Goal: Task Accomplishment & Management: Complete application form

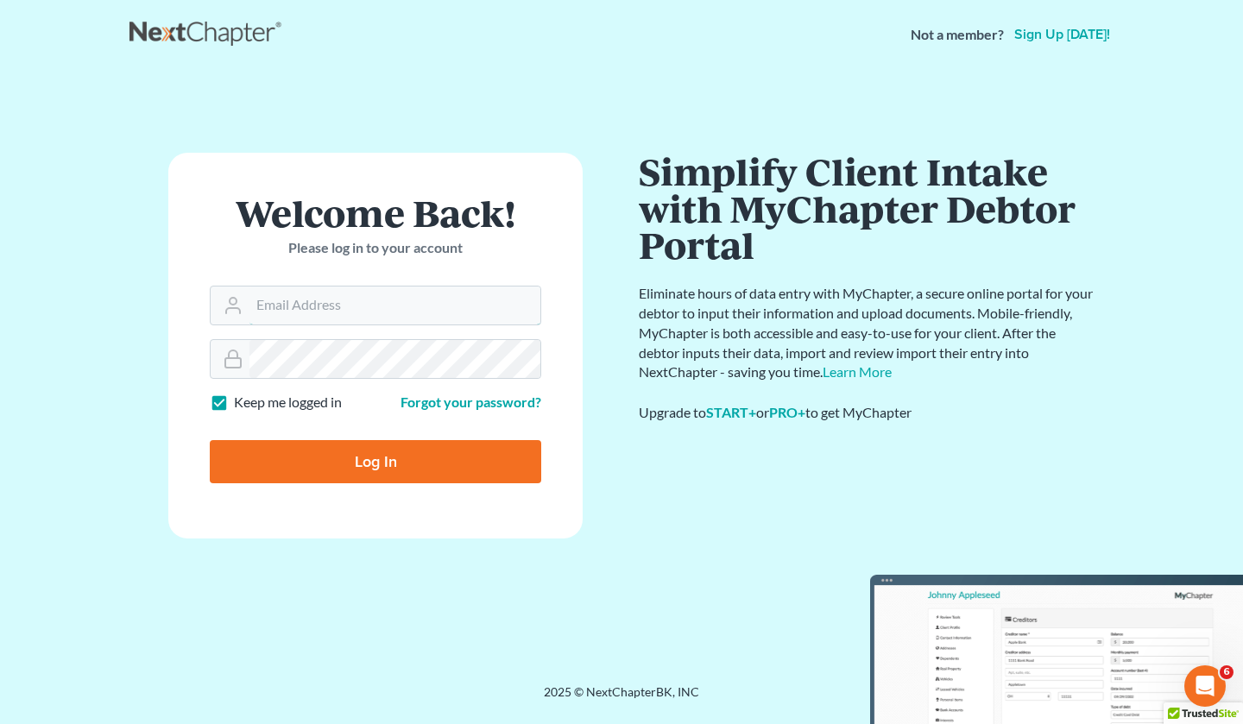
click at [378, 309] on input "Email Address" at bounding box center [394, 306] width 291 height 38
type input "[EMAIL_ADDRESS][DOMAIN_NAME]"
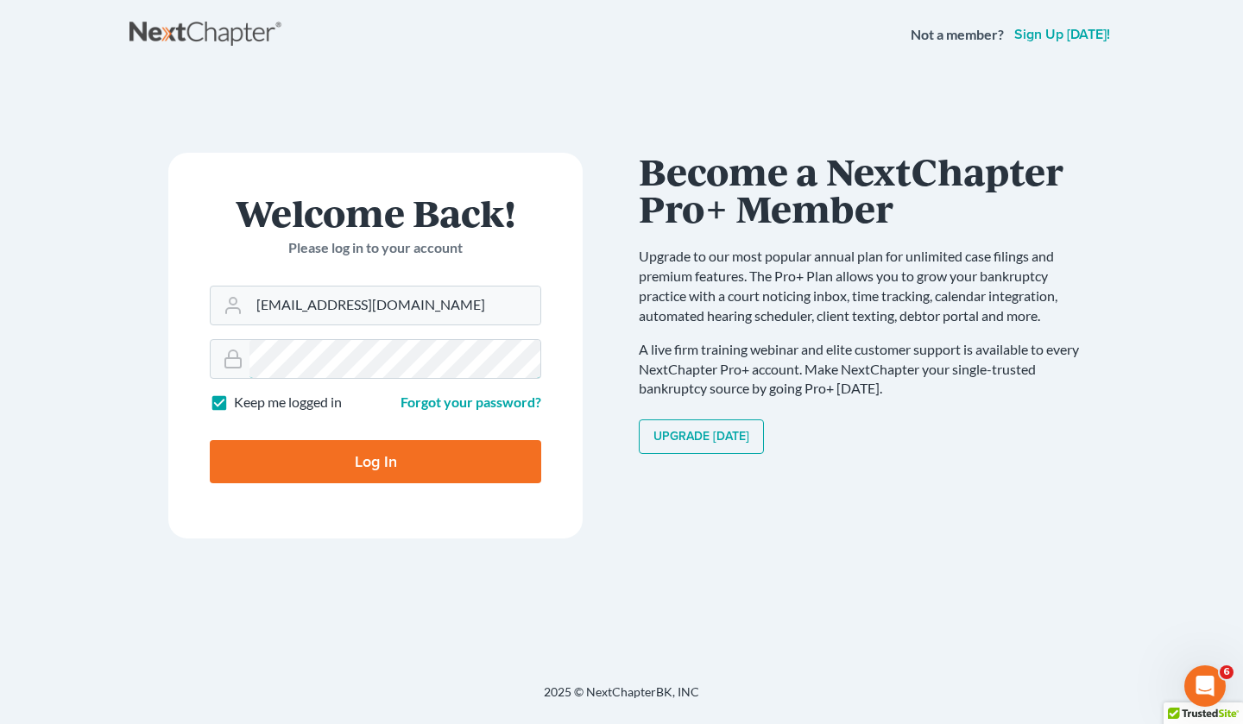
click at [210, 440] on input "Log In" at bounding box center [375, 461] width 331 height 43
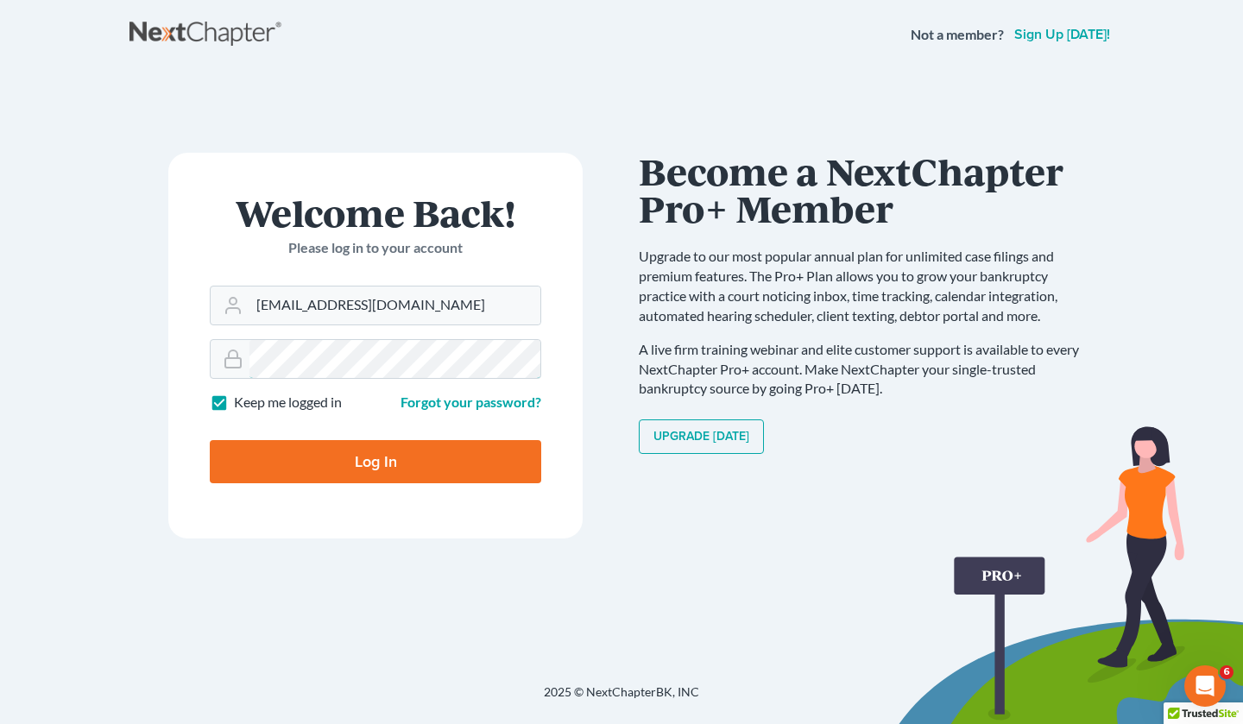
type input "Thinking..."
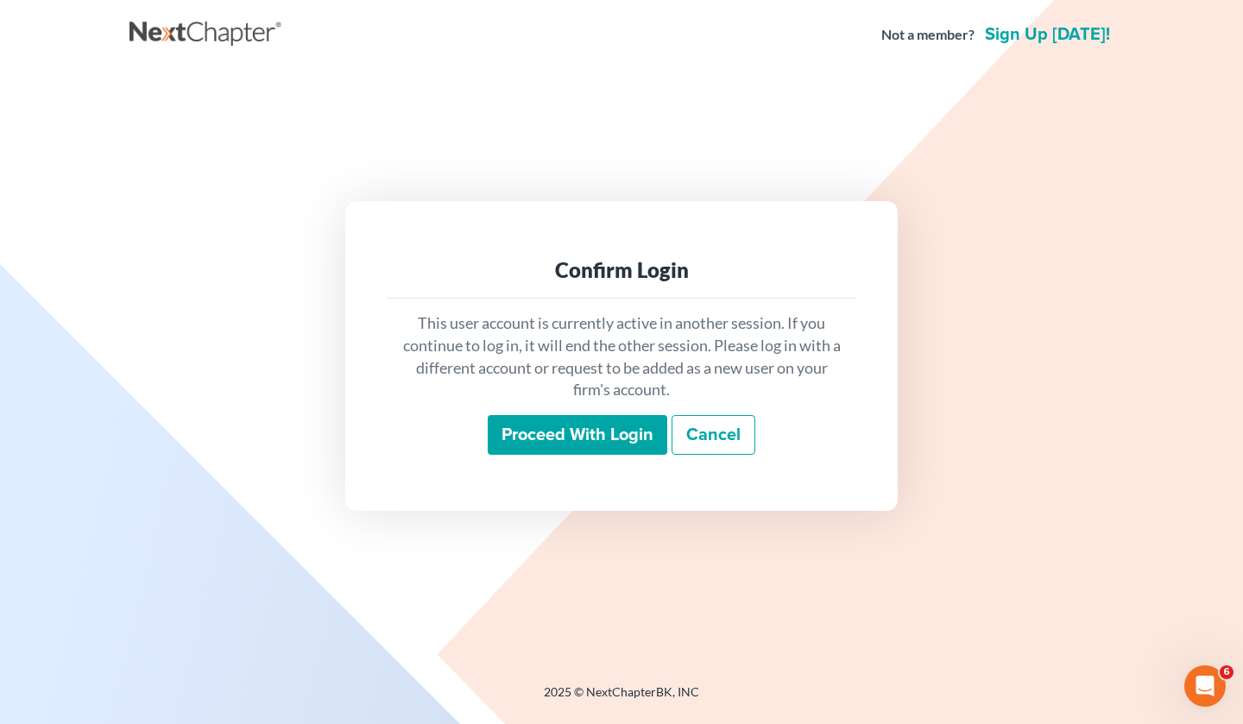
click at [555, 443] on input "Proceed with login" at bounding box center [578, 435] width 180 height 40
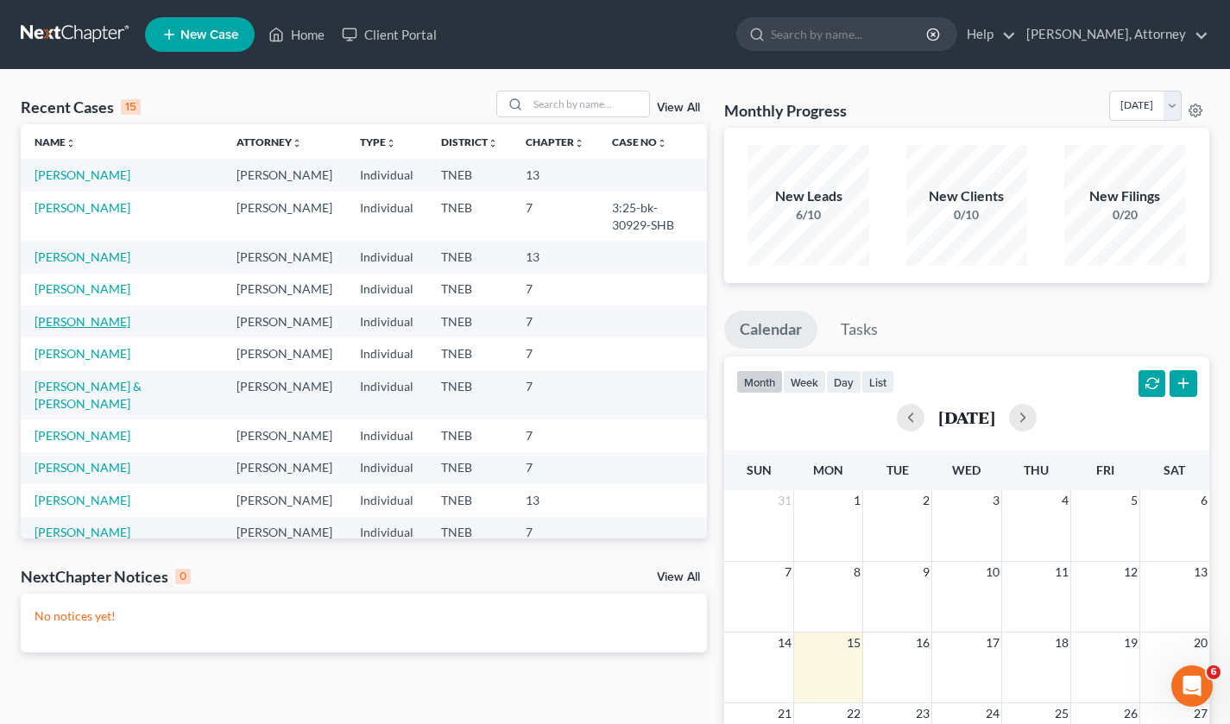
click at [91, 329] on link "[PERSON_NAME]" at bounding box center [83, 321] width 96 height 15
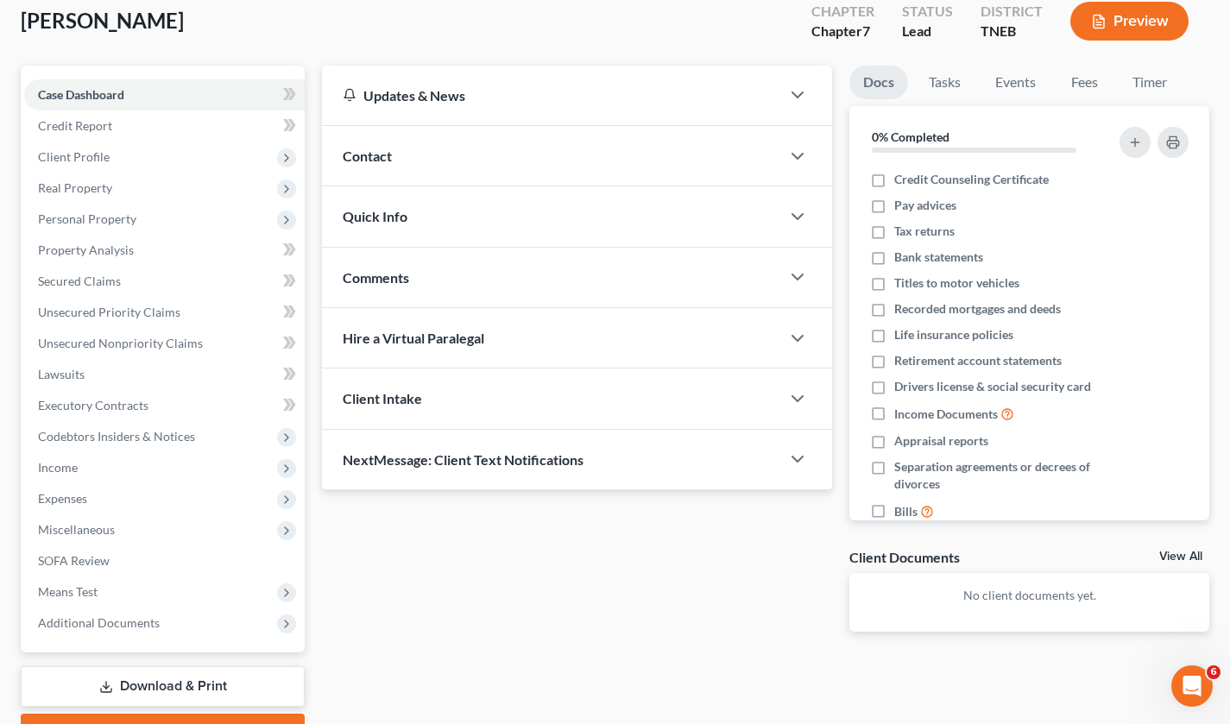
scroll to position [101, 0]
click at [1133, 31] on button "Preview" at bounding box center [1129, 20] width 118 height 39
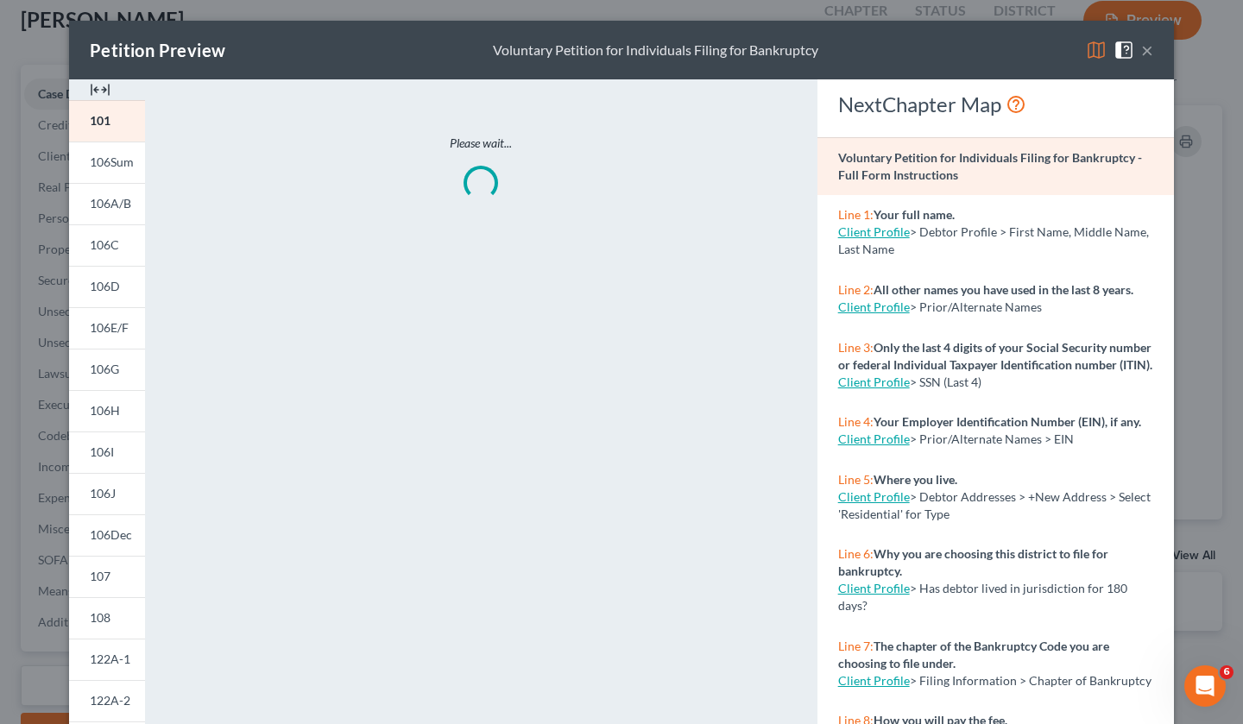
click at [1086, 52] on img at bounding box center [1096, 50] width 21 height 21
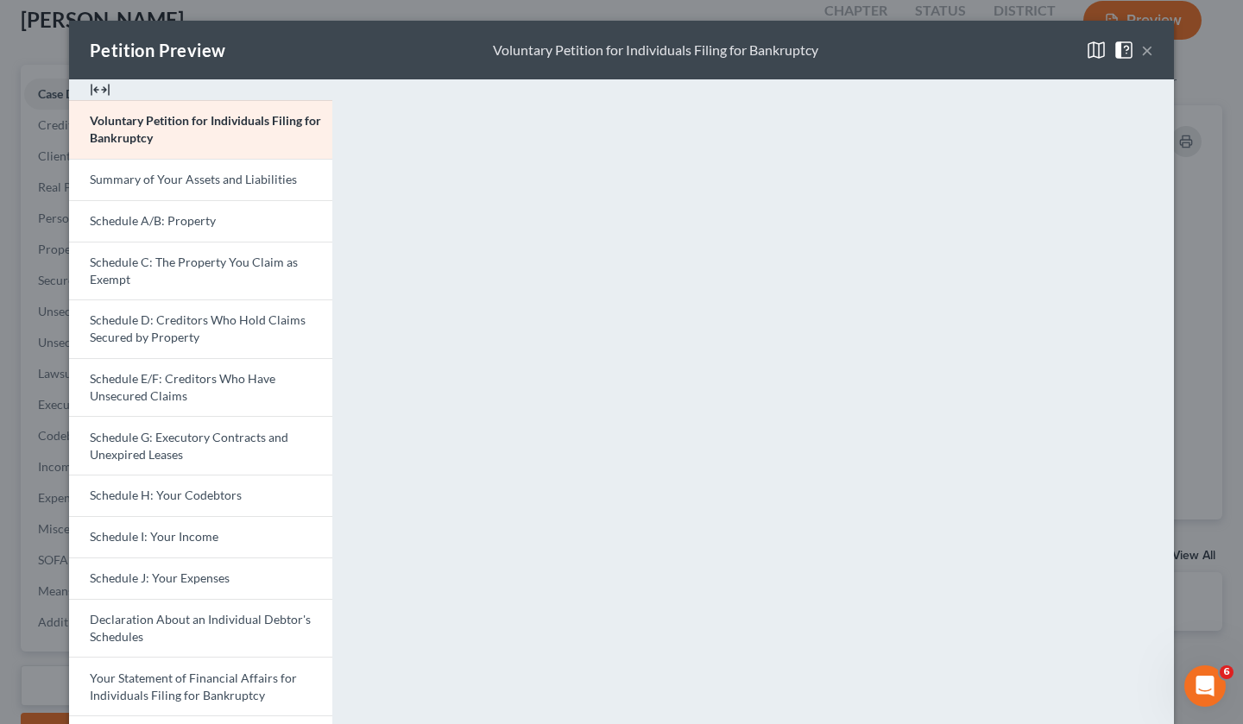
click at [1145, 51] on button "×" at bounding box center [1147, 50] width 12 height 21
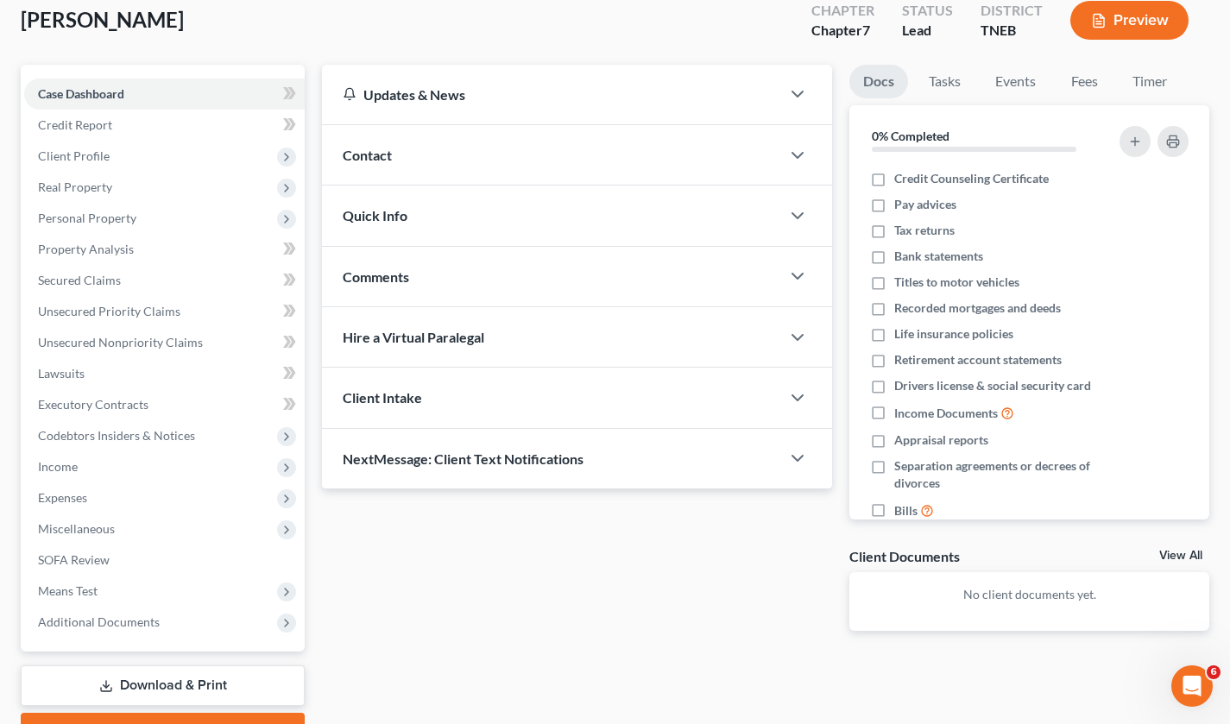
click at [98, 579] on span "Means Test" at bounding box center [164, 591] width 281 height 31
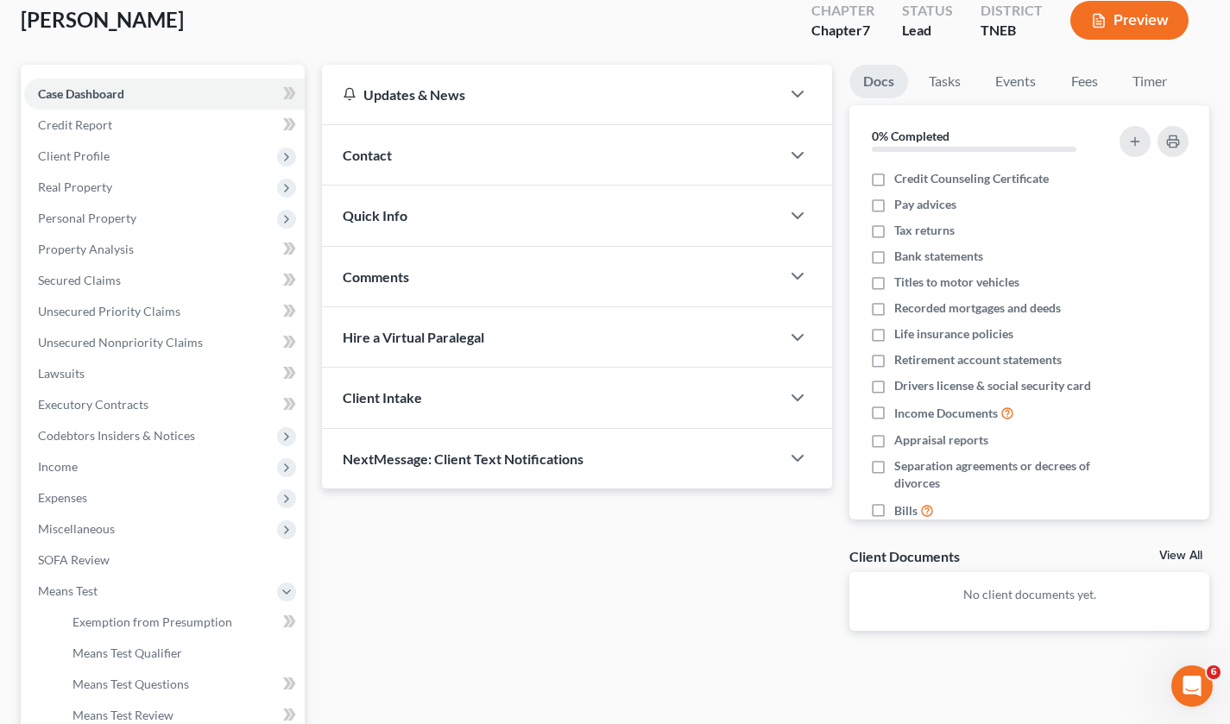
scroll to position [275, 0]
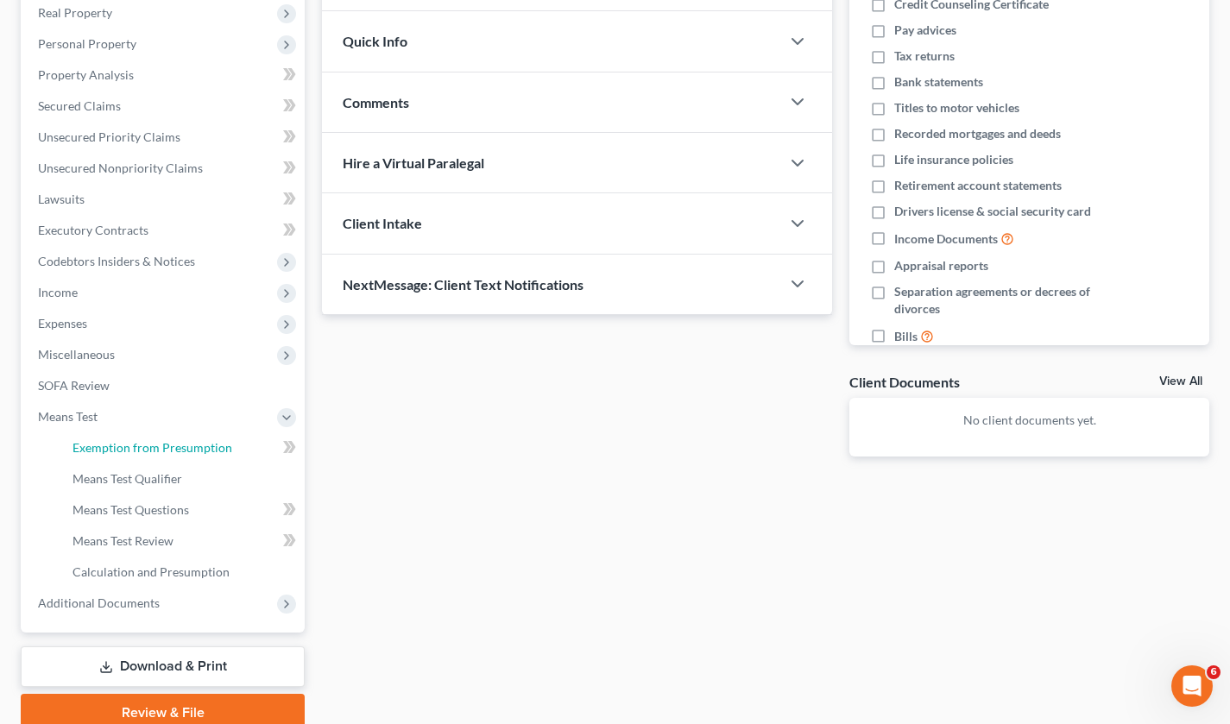
click at [154, 445] on span "Exemption from Presumption" at bounding box center [153, 447] width 160 height 15
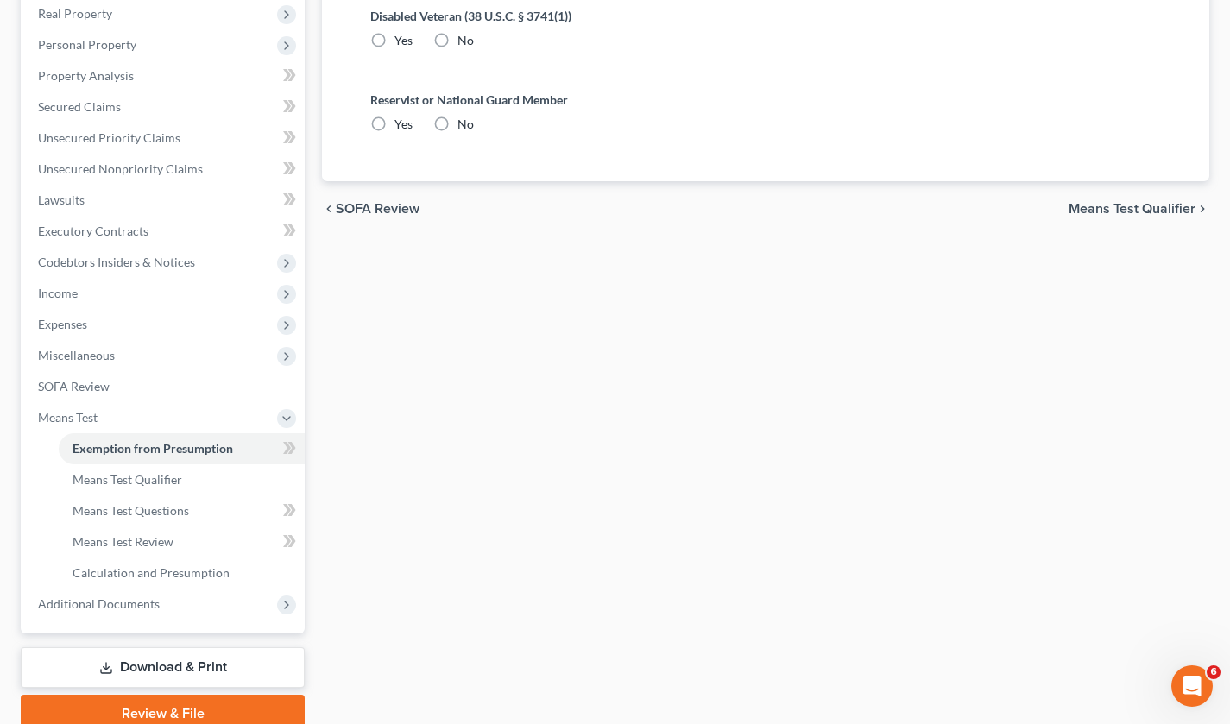
radio input "true"
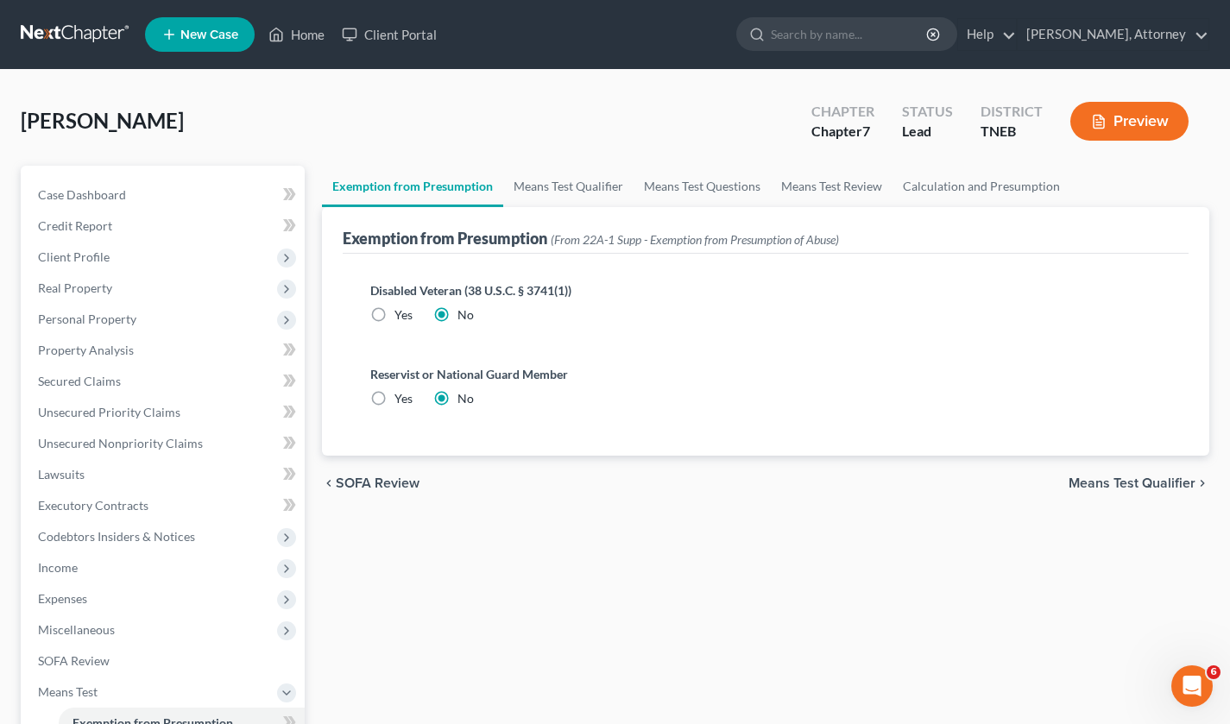
click at [1109, 478] on span "Means Test Qualifier" at bounding box center [1132, 483] width 127 height 14
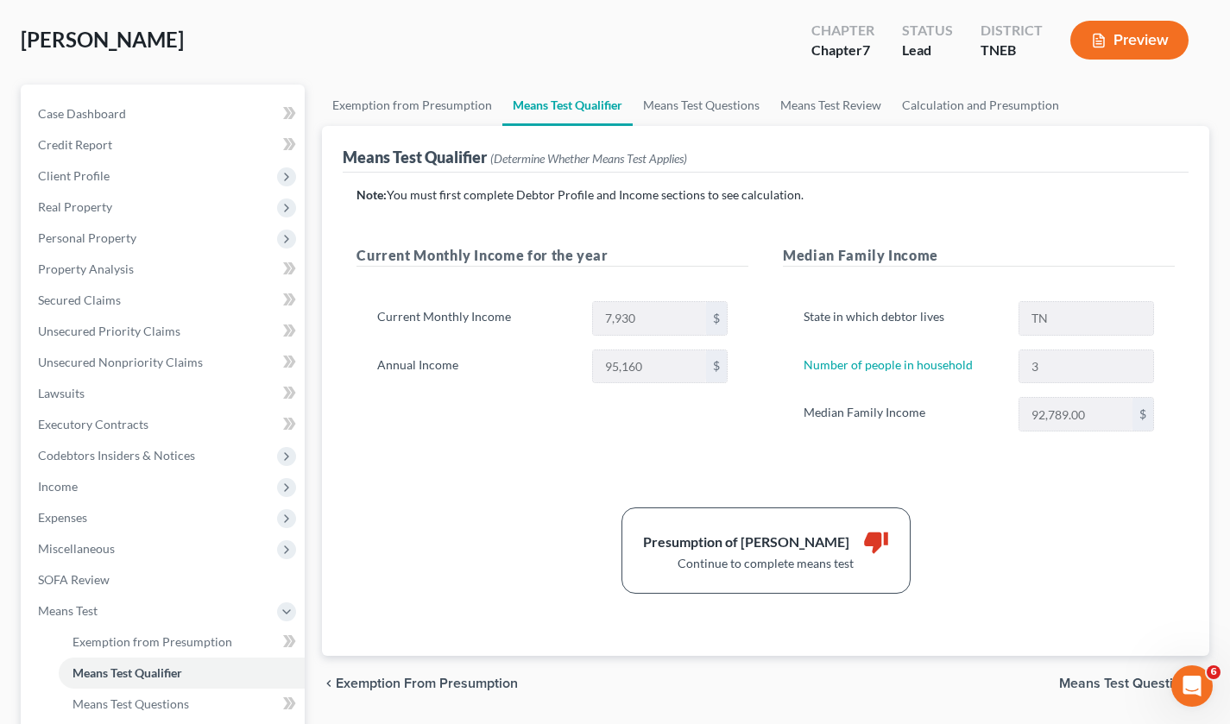
scroll to position [90, 0]
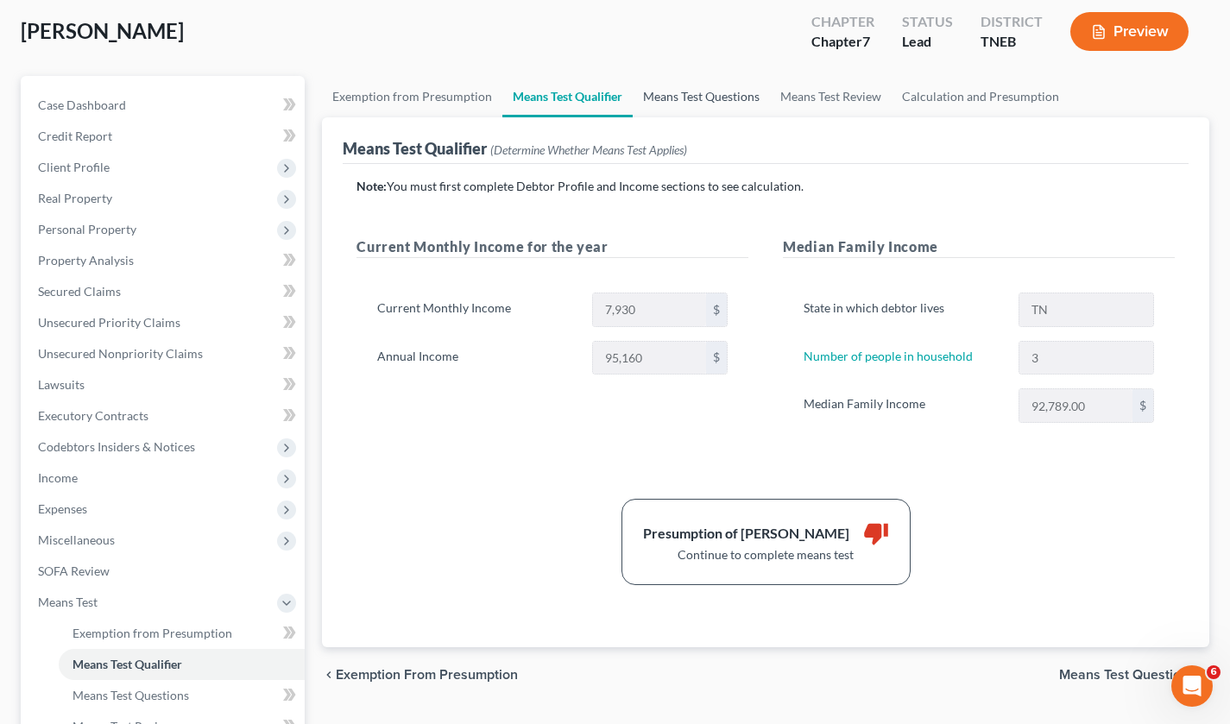
click at [712, 91] on link "Means Test Questions" at bounding box center [701, 96] width 137 height 41
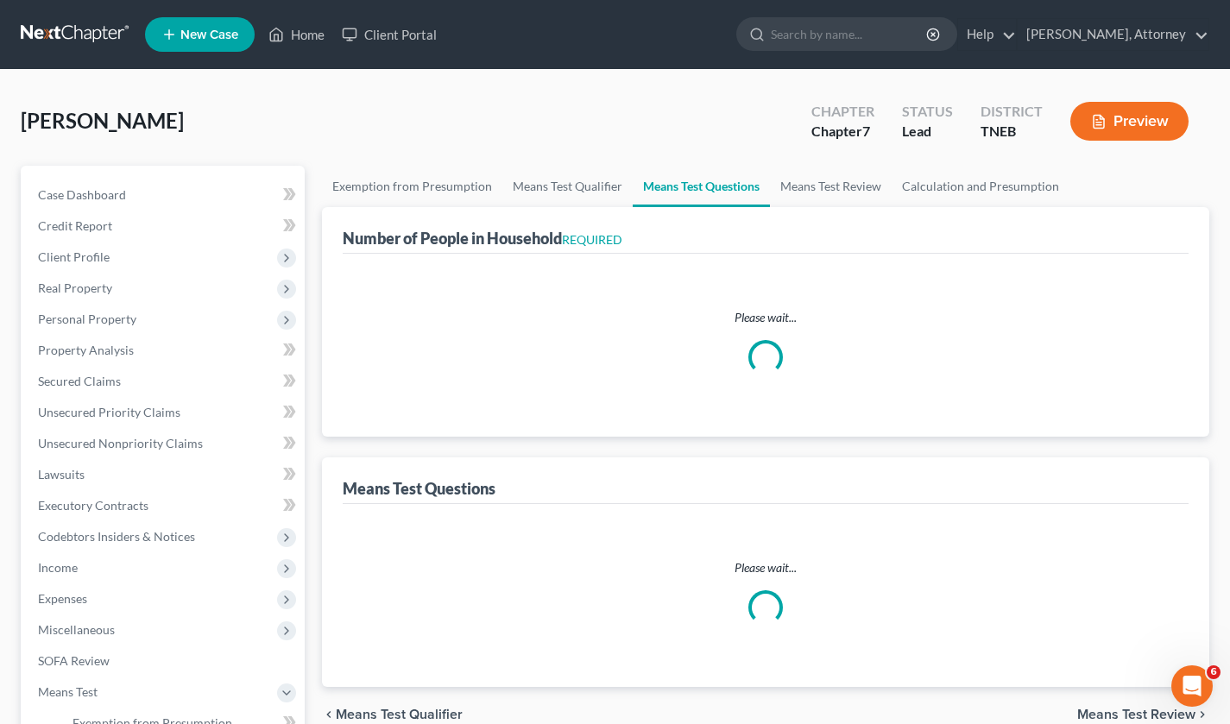
select select "0"
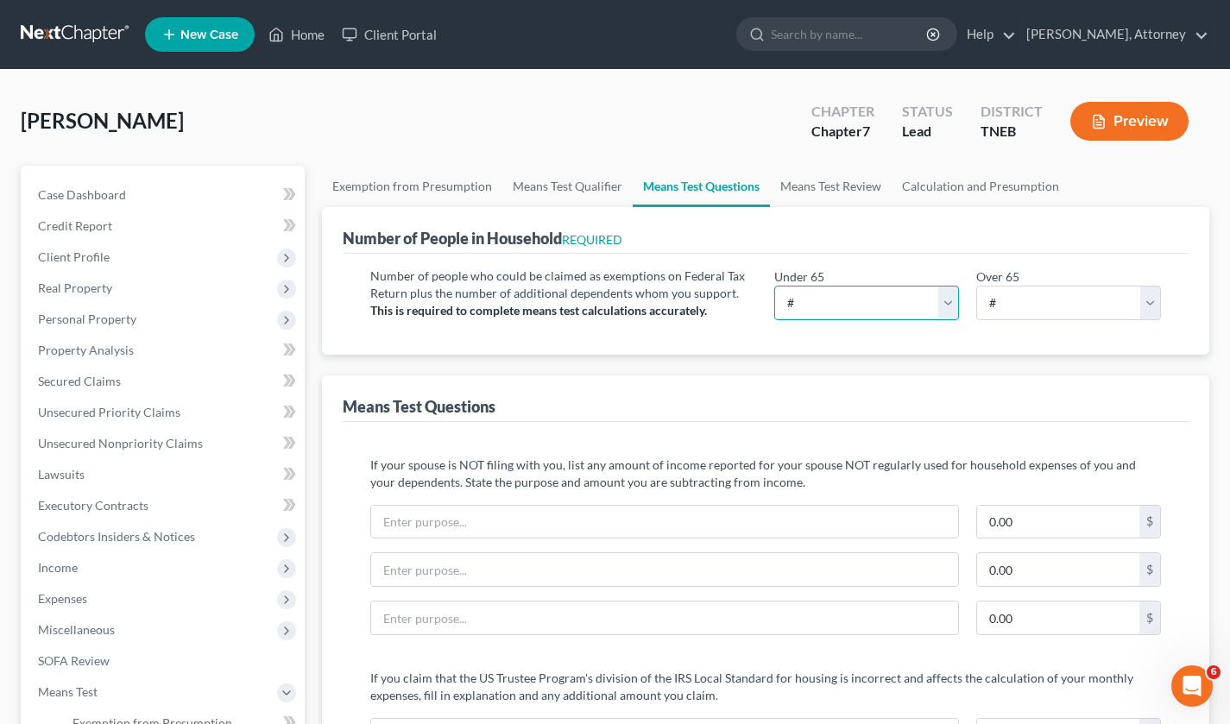
click at [892, 298] on select "# 0 1 2 3 4 5 6 7 8 9 10" at bounding box center [866, 303] width 185 height 35
select select "3"
click at [774, 286] on select "# 0 1 2 3 4 5 6 7 8 9 10" at bounding box center [866, 303] width 185 height 35
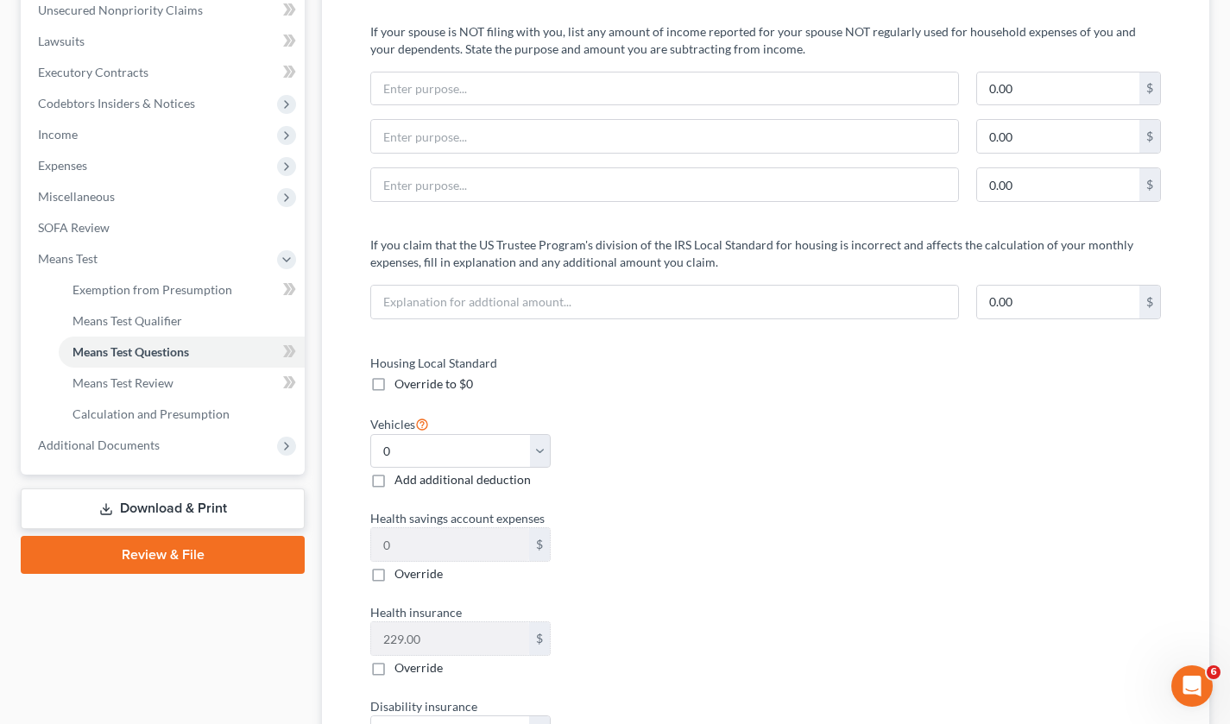
scroll to position [440, 0]
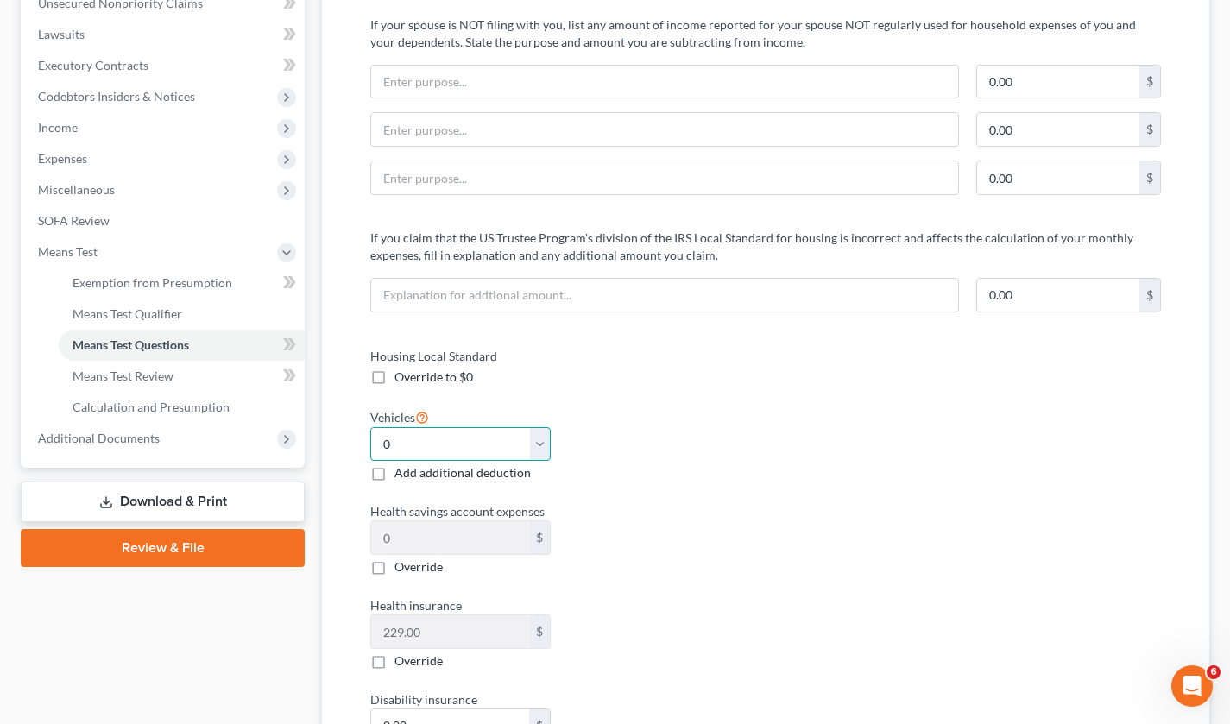
click at [536, 438] on select "Select 0 1 2 3 4 5" at bounding box center [460, 444] width 180 height 35
select select "1"
click at [370, 427] on select "Select 0 1 2 3 4 5" at bounding box center [460, 444] width 180 height 35
click at [625, 480] on div "Vehicles Select 0 1 2 3 4 5 Add additional deduction" at bounding box center [559, 445] width 395 height 76
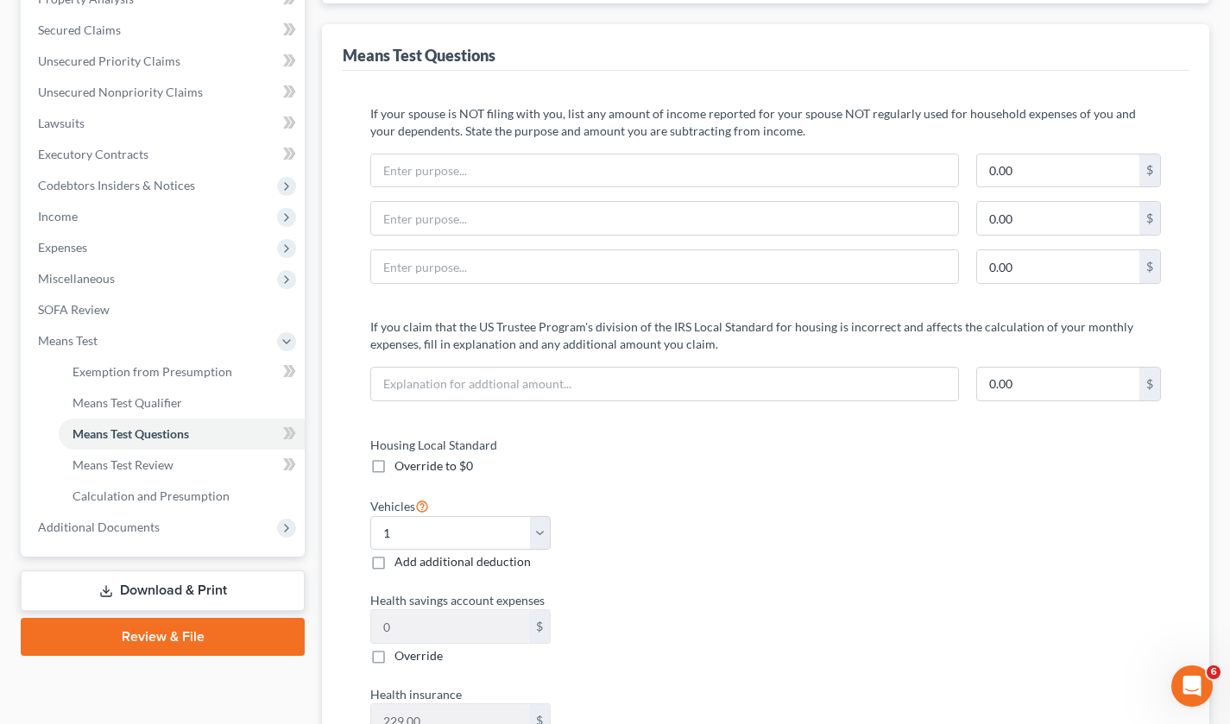
scroll to position [143, 0]
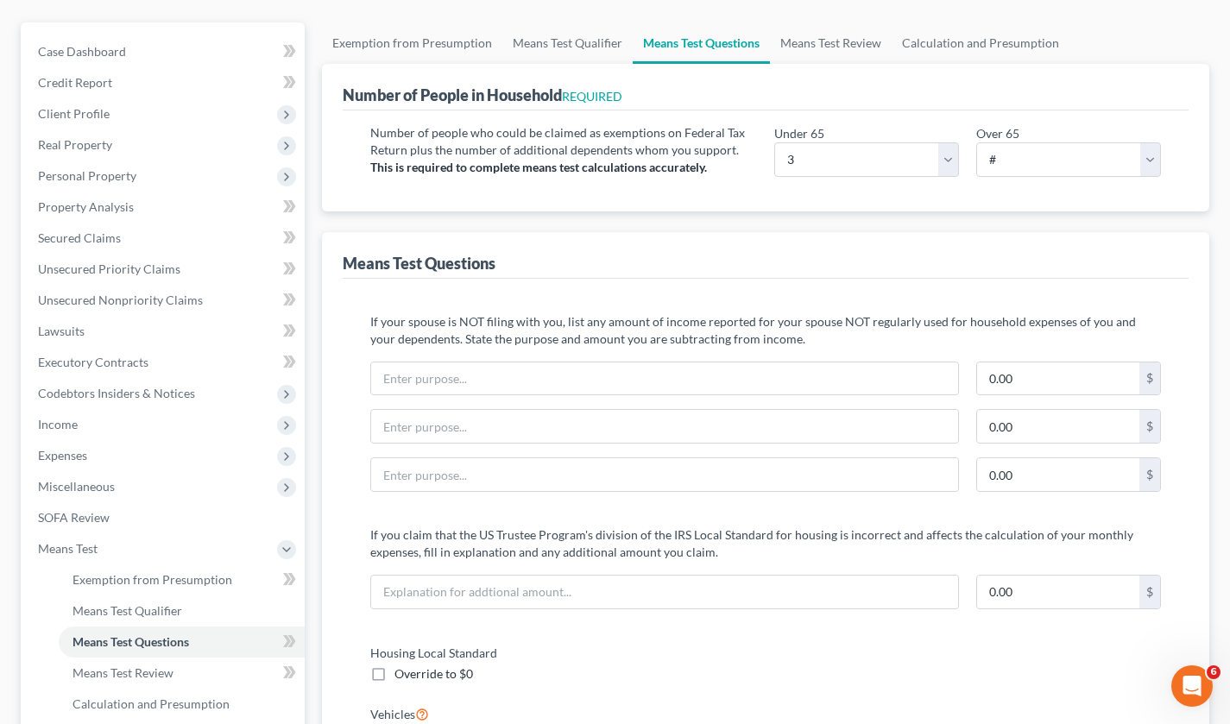
click at [73, 451] on span "Expenses" at bounding box center [62, 455] width 49 height 15
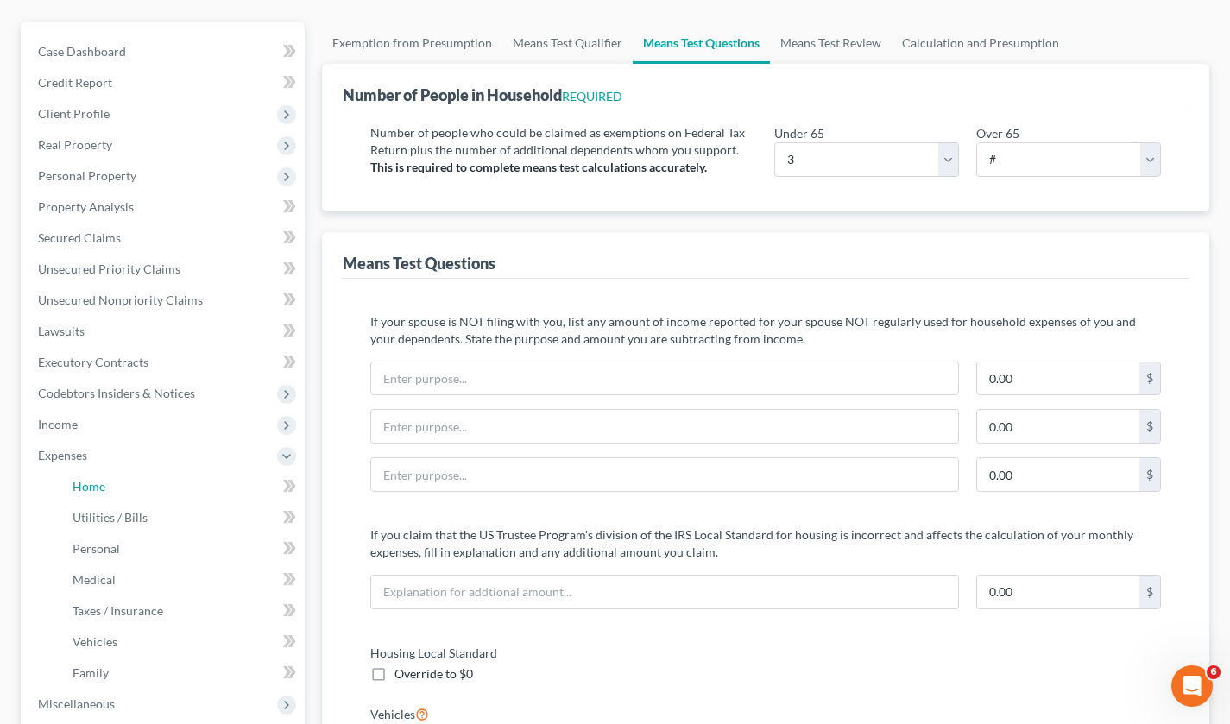
click at [104, 486] on link "Home" at bounding box center [182, 486] width 246 height 31
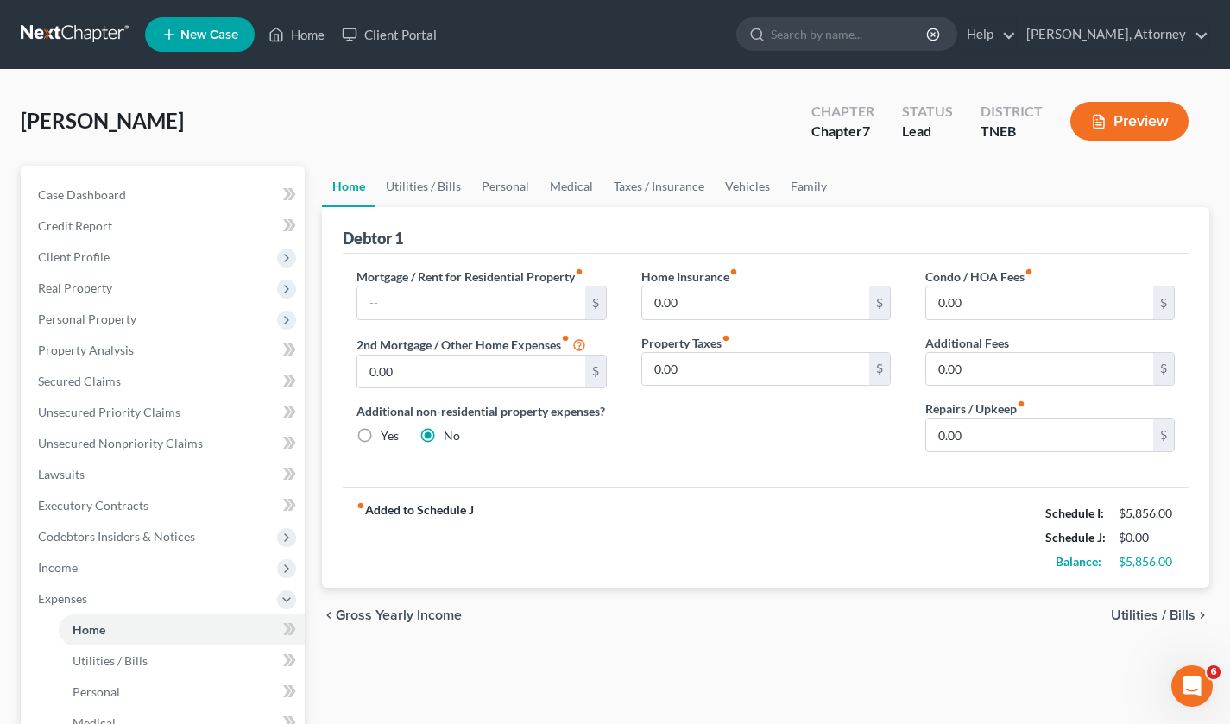
click at [489, 286] on div "$" at bounding box center [480, 303] width 249 height 35
click at [389, 310] on input "text" at bounding box center [470, 303] width 227 height 33
type input "750"
click at [411, 182] on link "Utilities / Bills" at bounding box center [423, 186] width 96 height 41
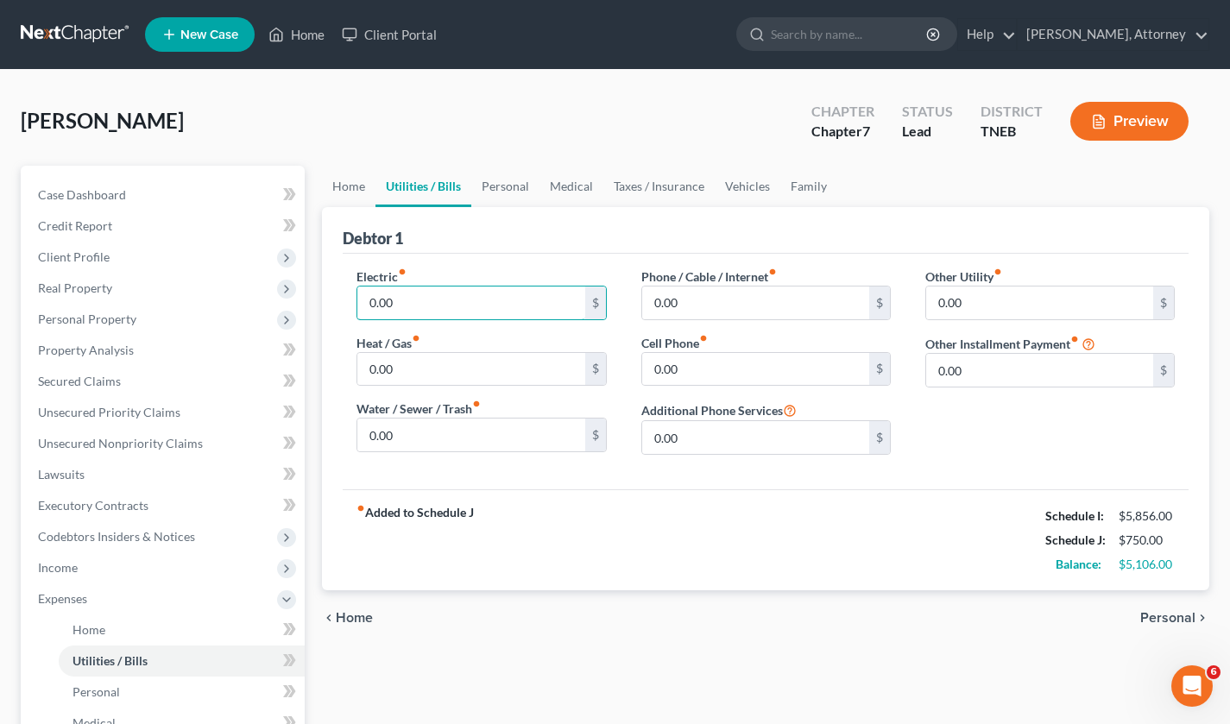
click at [423, 301] on input "0.00" at bounding box center [470, 303] width 227 height 33
type input "360"
type input "80"
type input "140"
type input "390"
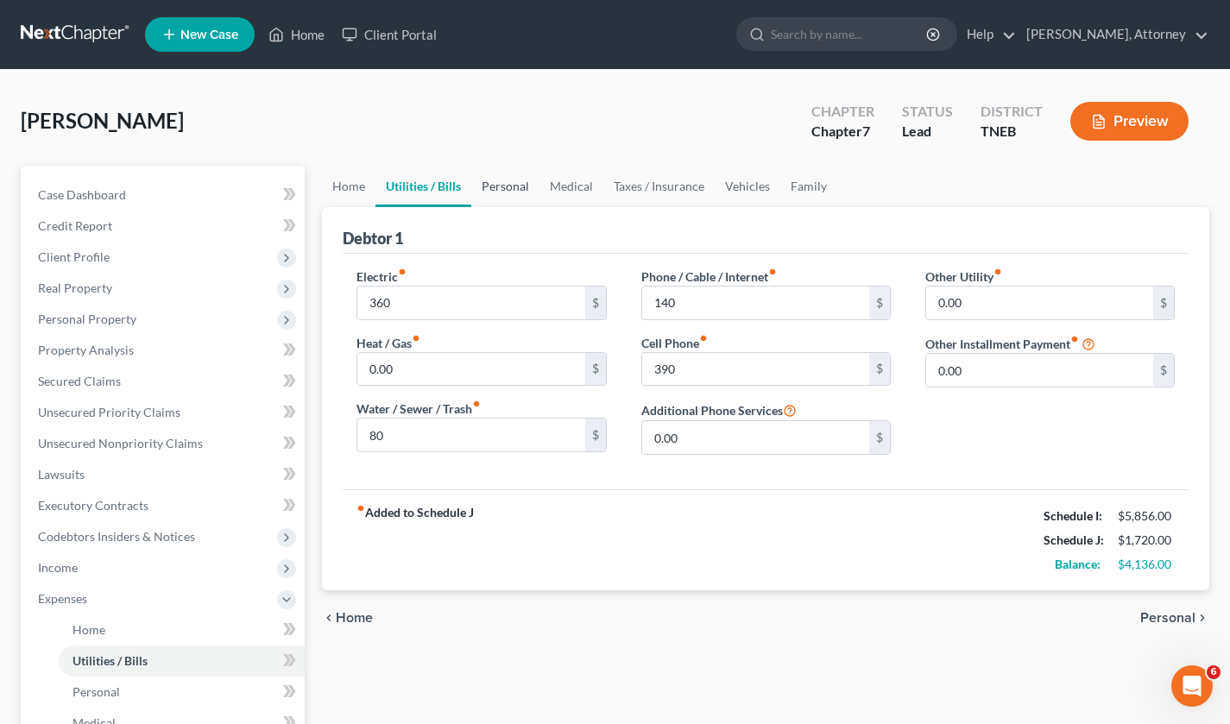
click at [514, 183] on link "Personal" at bounding box center [505, 186] width 68 height 41
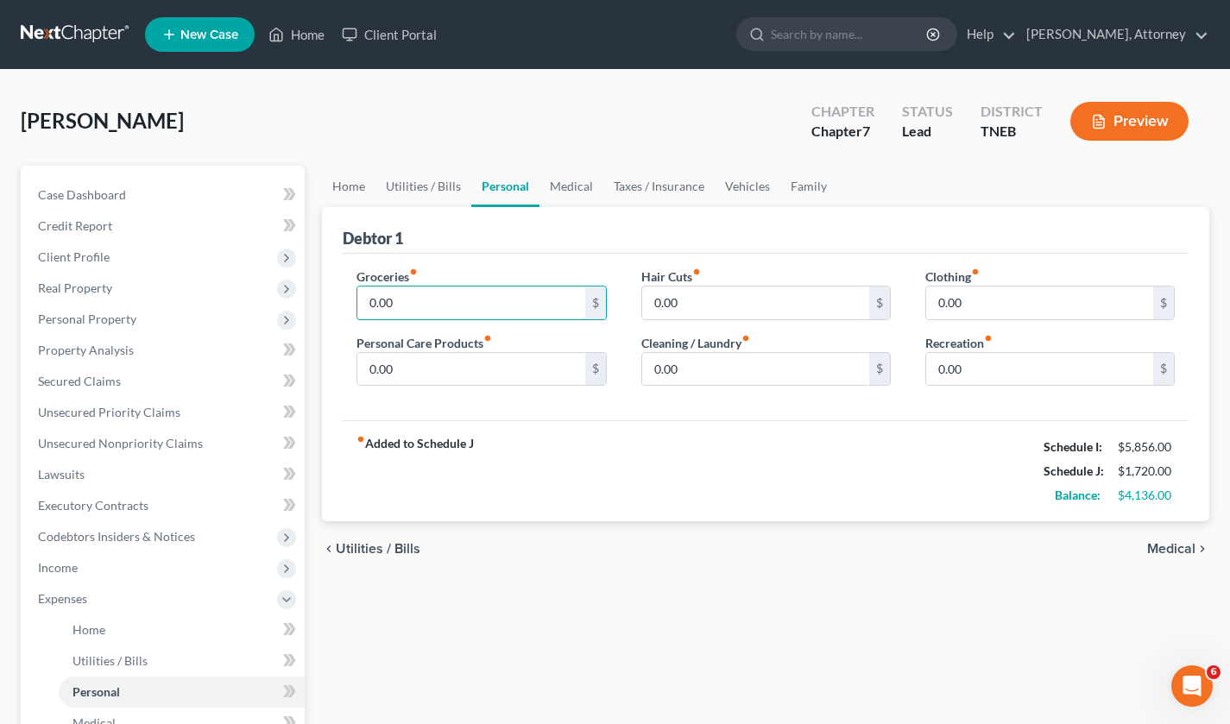
click at [457, 298] on input "0.00" at bounding box center [470, 303] width 227 height 33
type input "1,200"
type input "75"
type input "100"
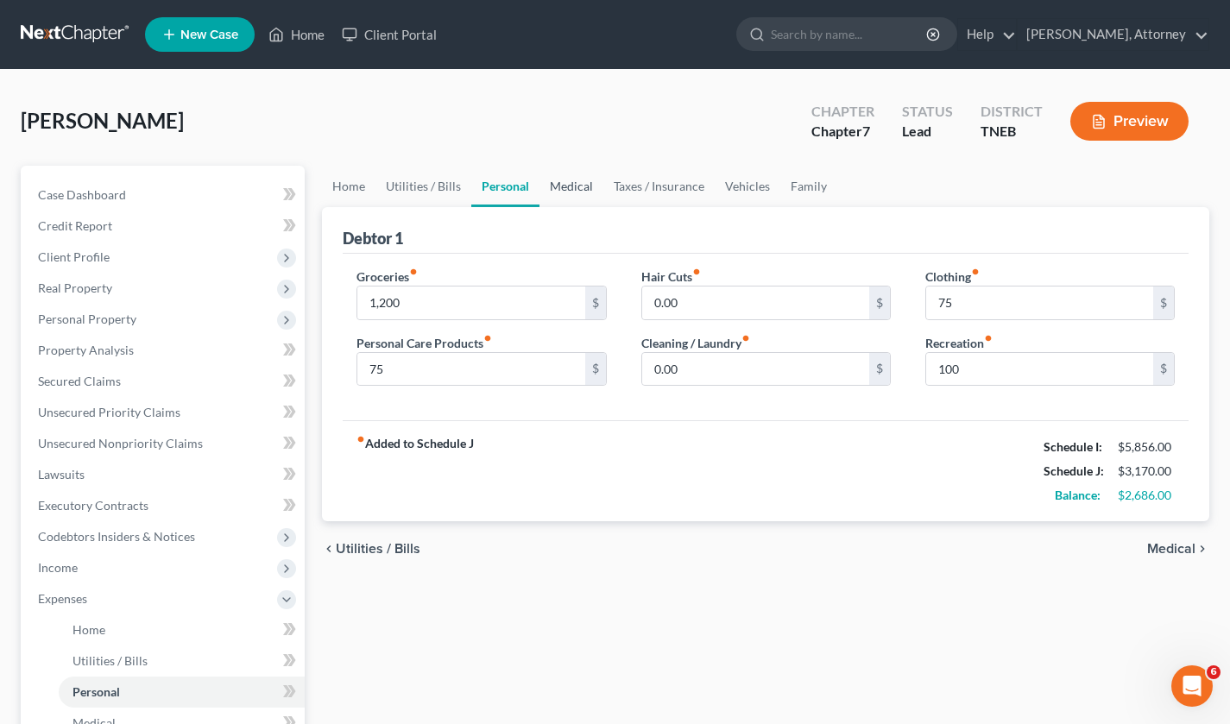
click at [573, 178] on link "Medical" at bounding box center [571, 186] width 64 height 41
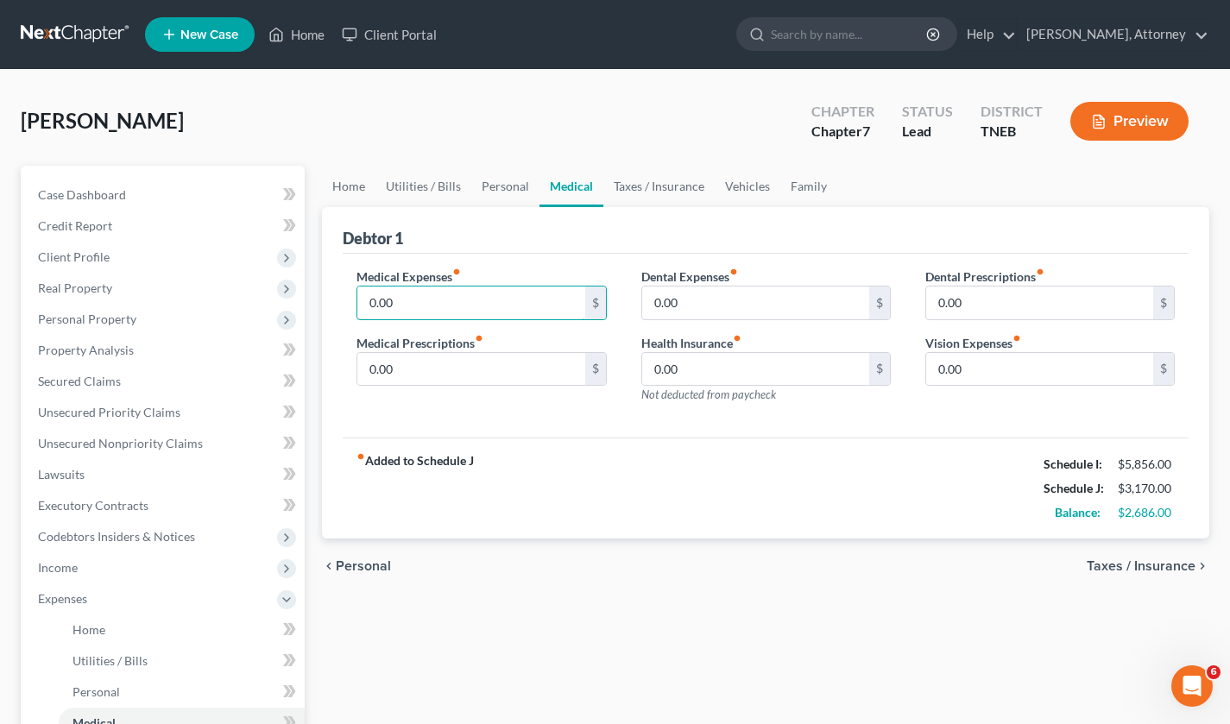
click at [516, 306] on input "0.00" at bounding box center [470, 303] width 227 height 33
click at [516, 306] on input "100" at bounding box center [470, 303] width 227 height 33
type input "250"
click at [652, 181] on link "Taxes / Insurance" at bounding box center [658, 186] width 111 height 41
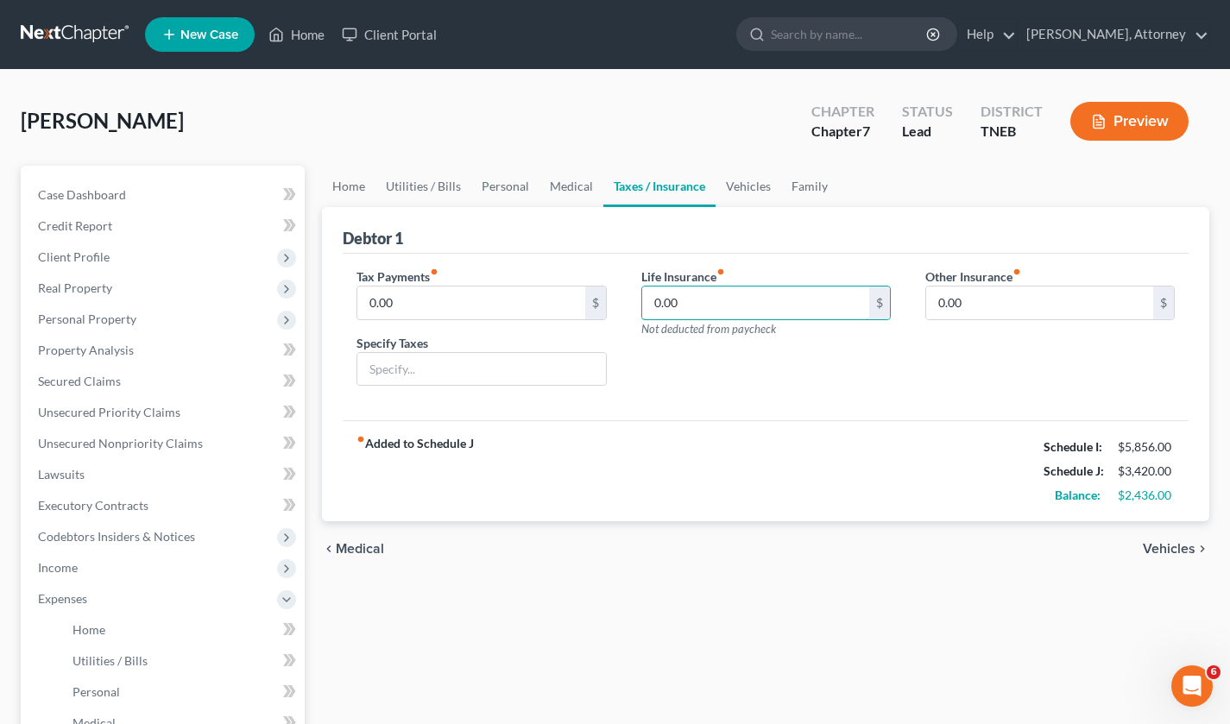
click at [697, 299] on input "0.00" at bounding box center [755, 303] width 227 height 33
type input "226"
click at [745, 183] on link "Vehicles" at bounding box center [749, 186] width 66 height 41
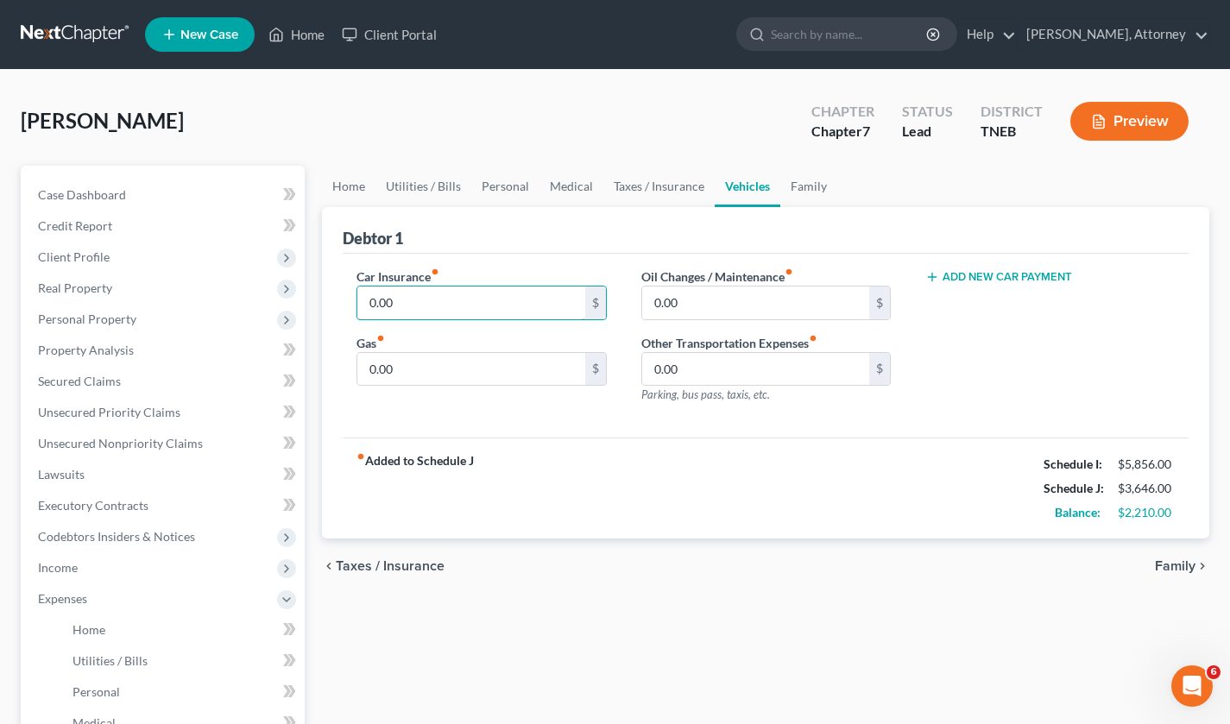
click at [495, 307] on input "0.00" at bounding box center [470, 303] width 227 height 33
type input "310"
type input "300"
click at [1010, 278] on button "Add New Car Payment" at bounding box center [998, 277] width 147 height 14
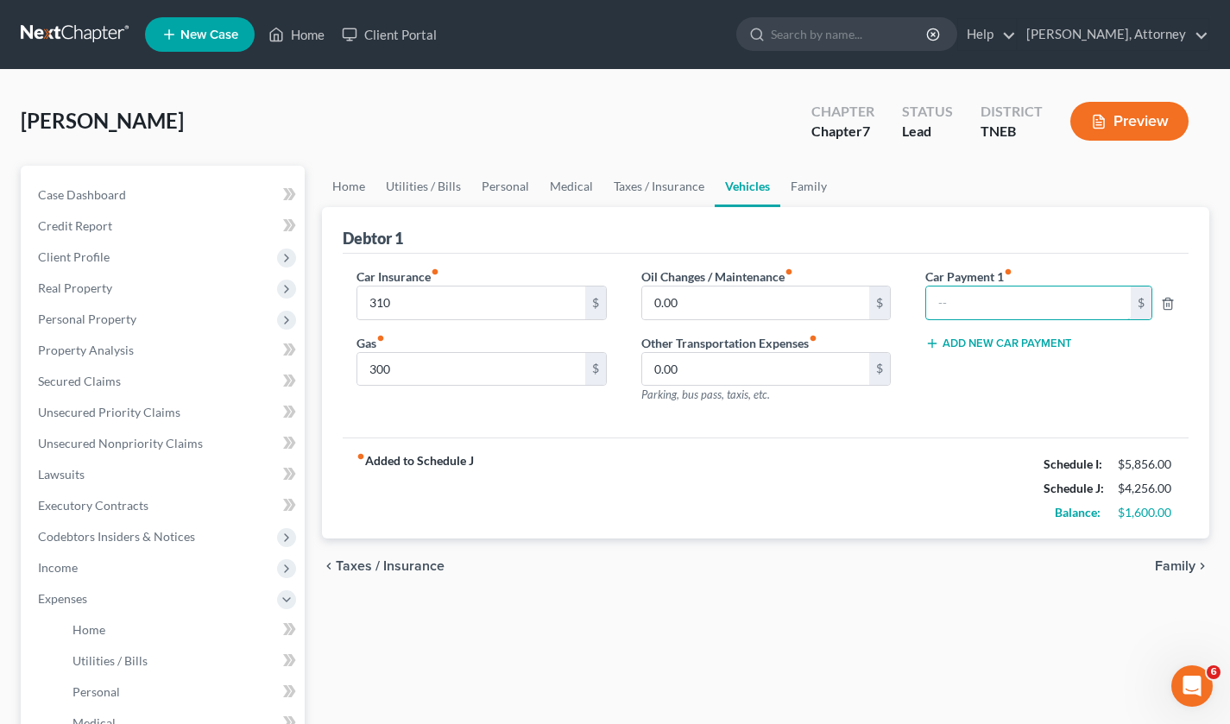
click at [1005, 294] on input "text" at bounding box center [1028, 303] width 205 height 33
type input "650"
click at [837, 467] on div "fiber_manual_record Added to Schedule J Schedule I: $5,856.00 Schedule J: $4,90…" at bounding box center [766, 488] width 846 height 101
click at [803, 186] on link "Family" at bounding box center [808, 186] width 57 height 41
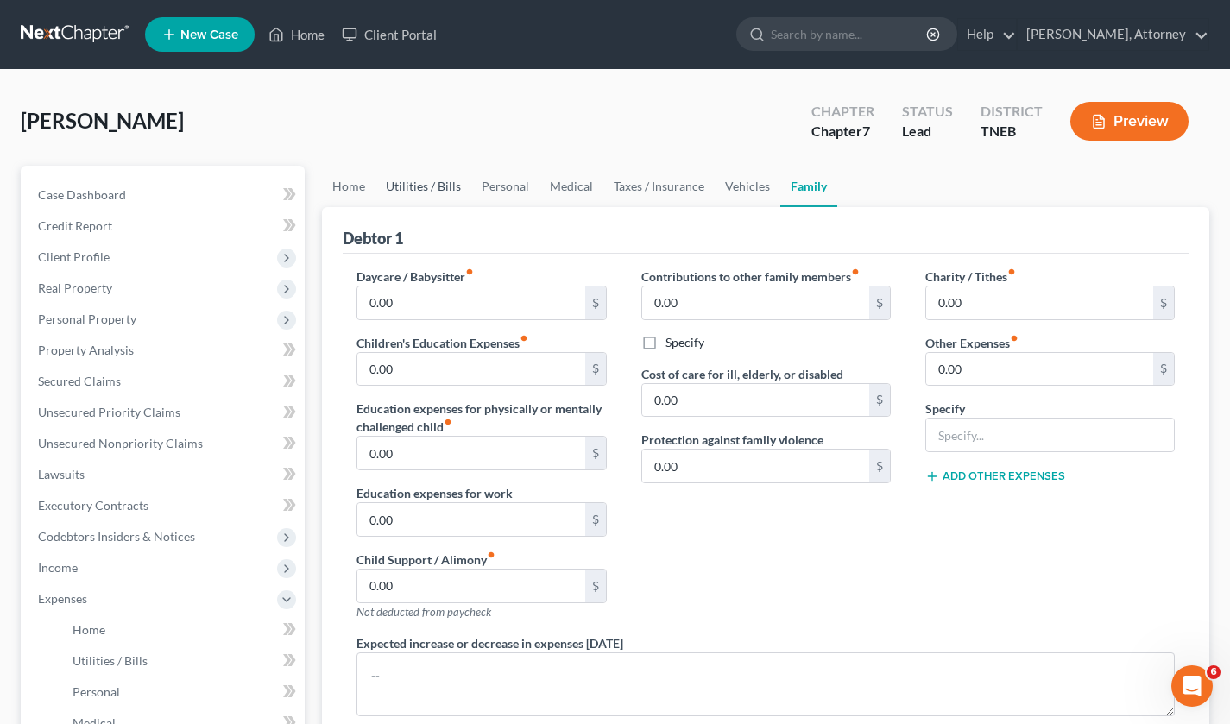
click at [421, 181] on link "Utilities / Bills" at bounding box center [423, 186] width 96 height 41
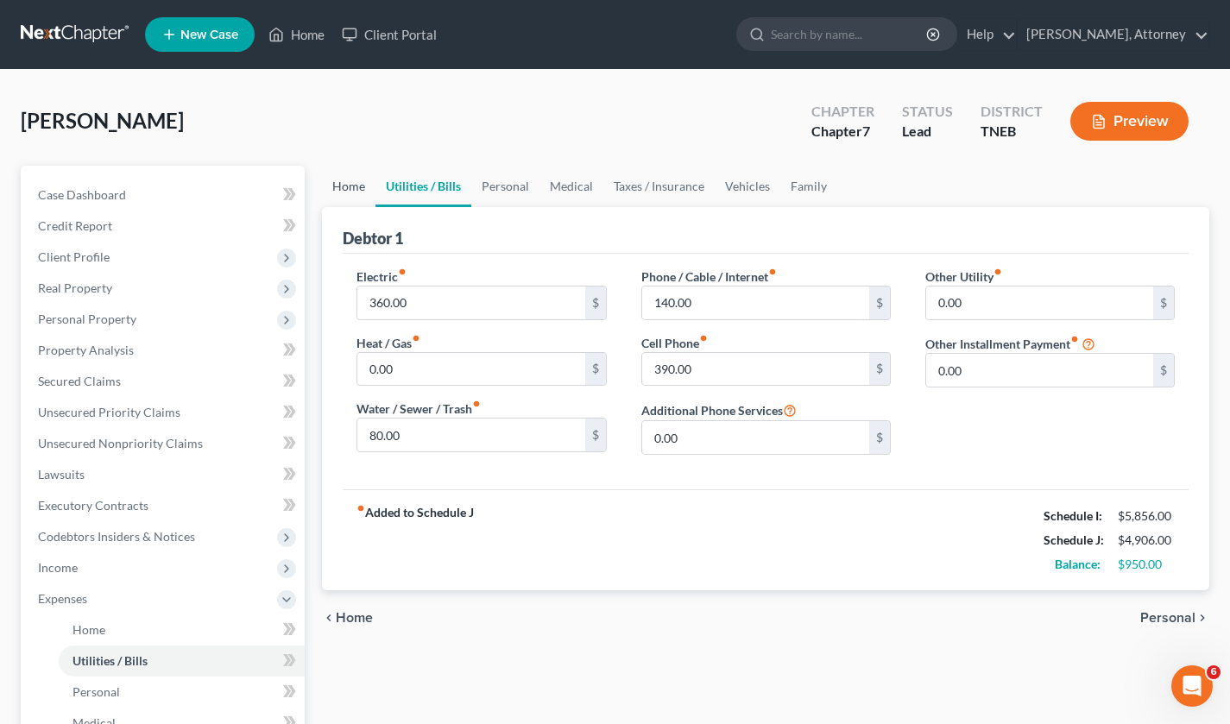
click at [333, 181] on link "Home" at bounding box center [349, 186] width 54 height 41
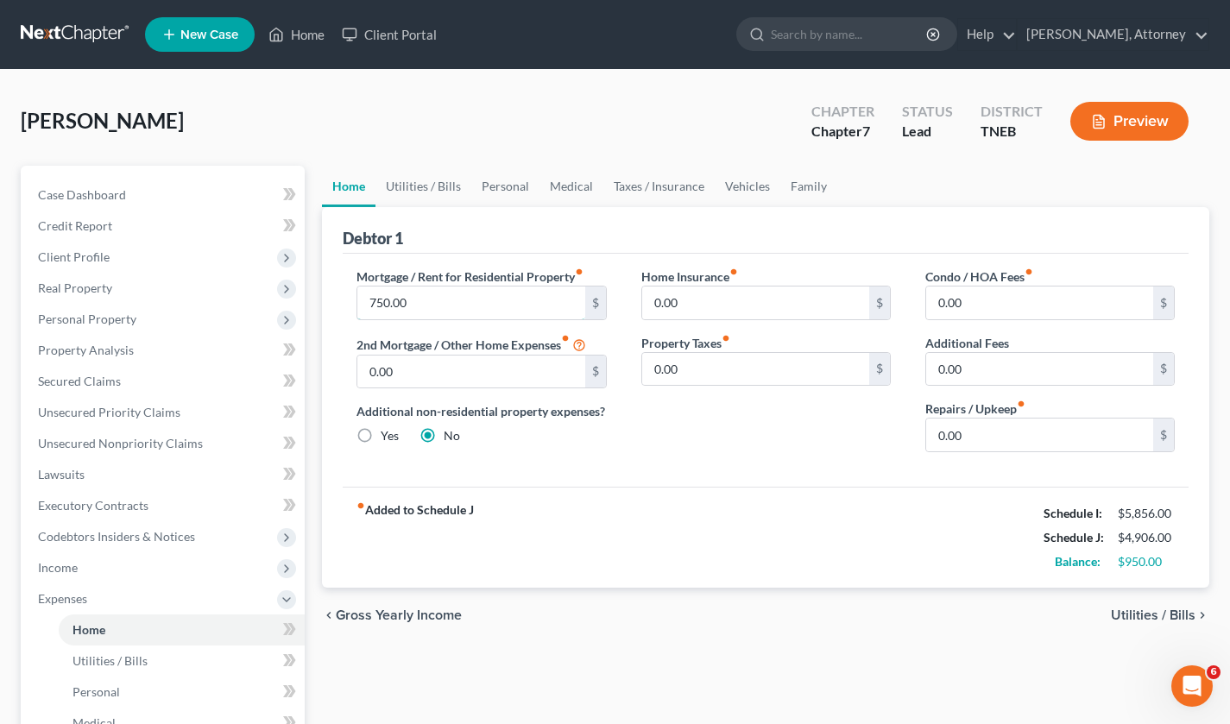
click at [435, 293] on input "750.00" at bounding box center [470, 303] width 227 height 33
type input "1,200"
click at [426, 183] on link "Utilities / Bills" at bounding box center [423, 186] width 96 height 41
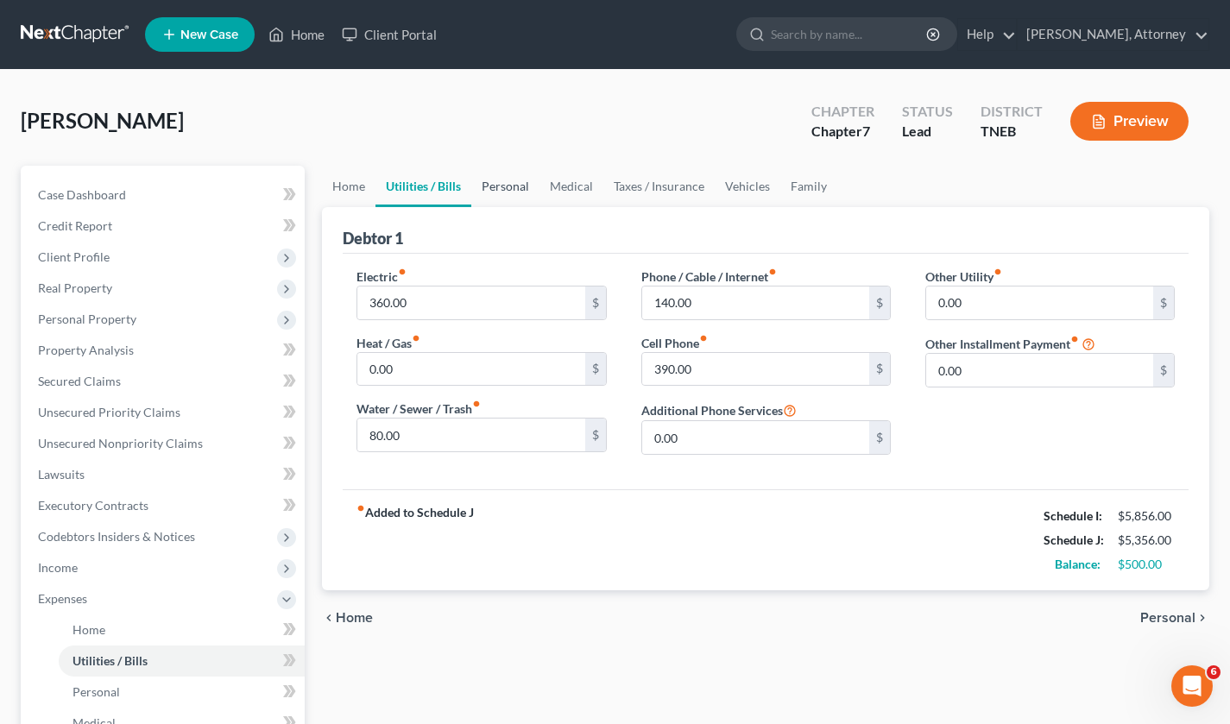
click at [518, 185] on link "Personal" at bounding box center [505, 186] width 68 height 41
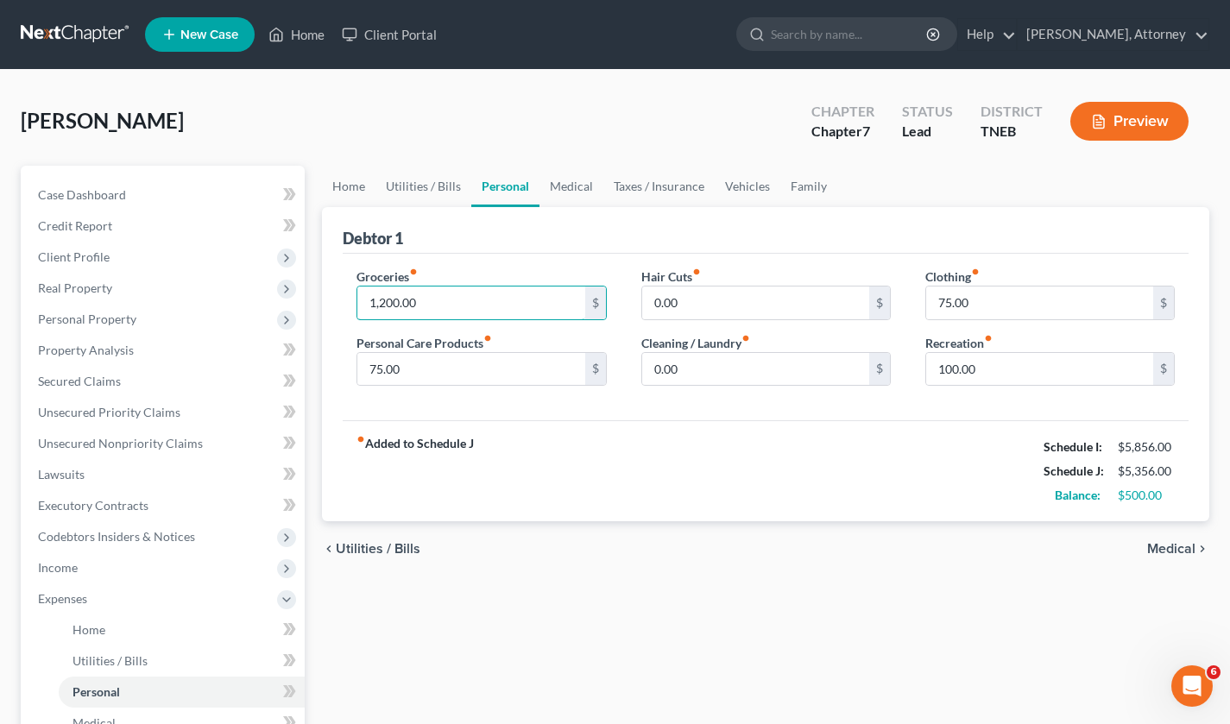
click at [494, 302] on input "1,200.00" at bounding box center [470, 303] width 227 height 33
type input "1,400"
type input "100"
type input "200"
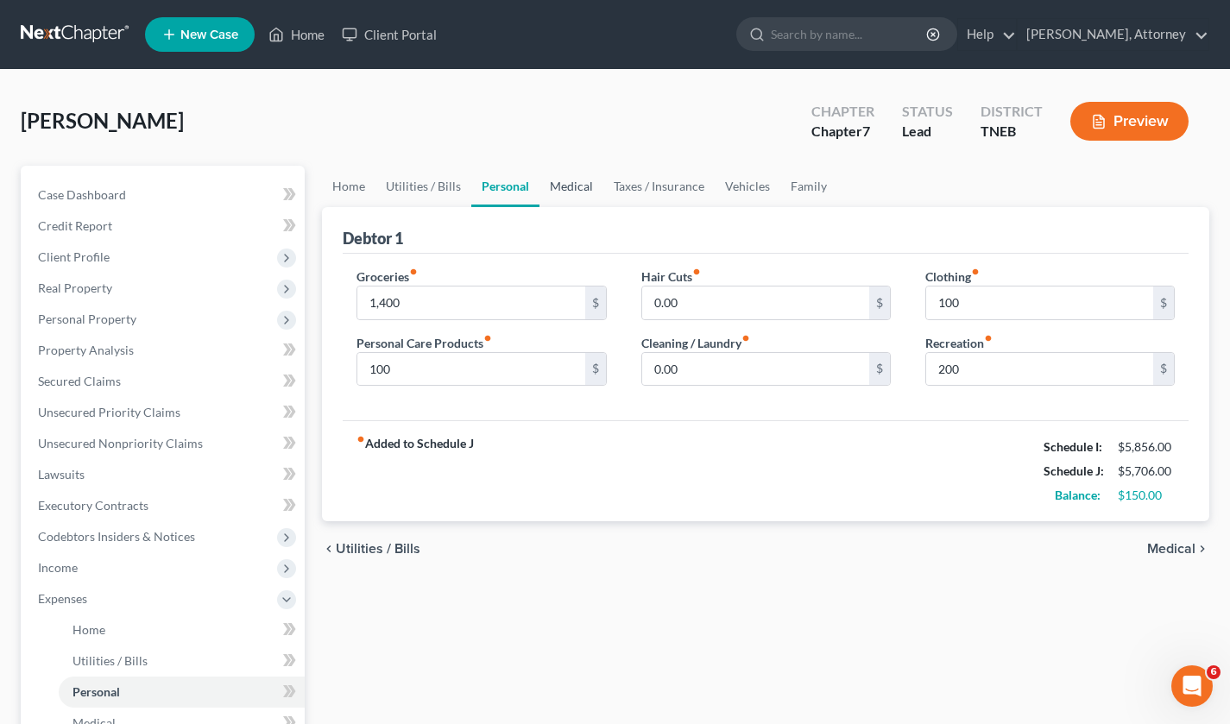
click at [570, 187] on link "Medical" at bounding box center [571, 186] width 64 height 41
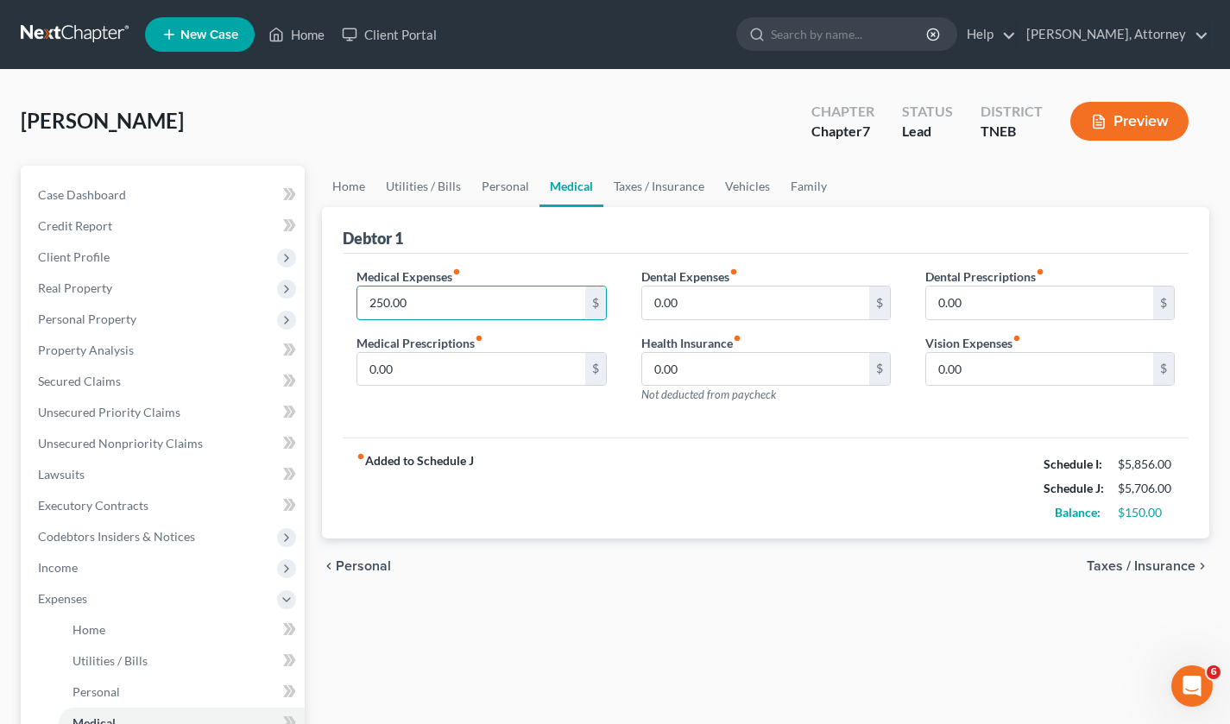
click at [509, 303] on input "250.00" at bounding box center [470, 303] width 227 height 33
type input "275"
click at [670, 193] on link "Taxes / Insurance" at bounding box center [658, 186] width 111 height 41
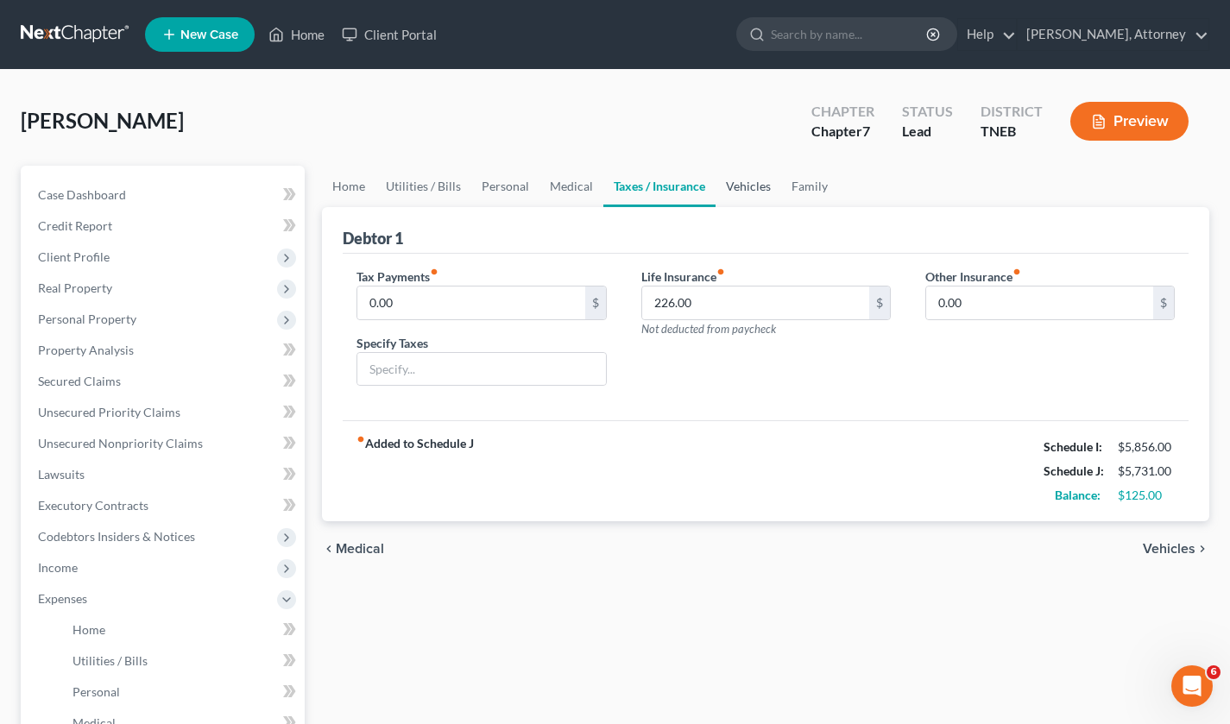
click at [756, 178] on link "Vehicles" at bounding box center [749, 186] width 66 height 41
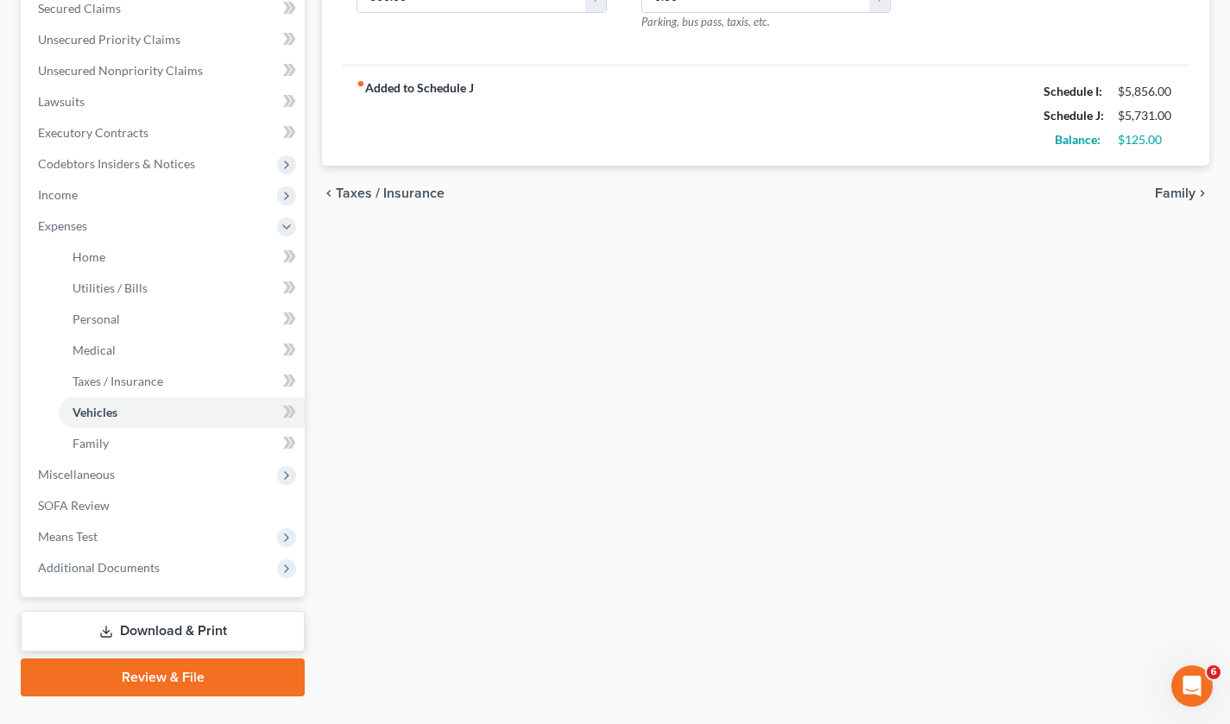
scroll to position [376, 0]
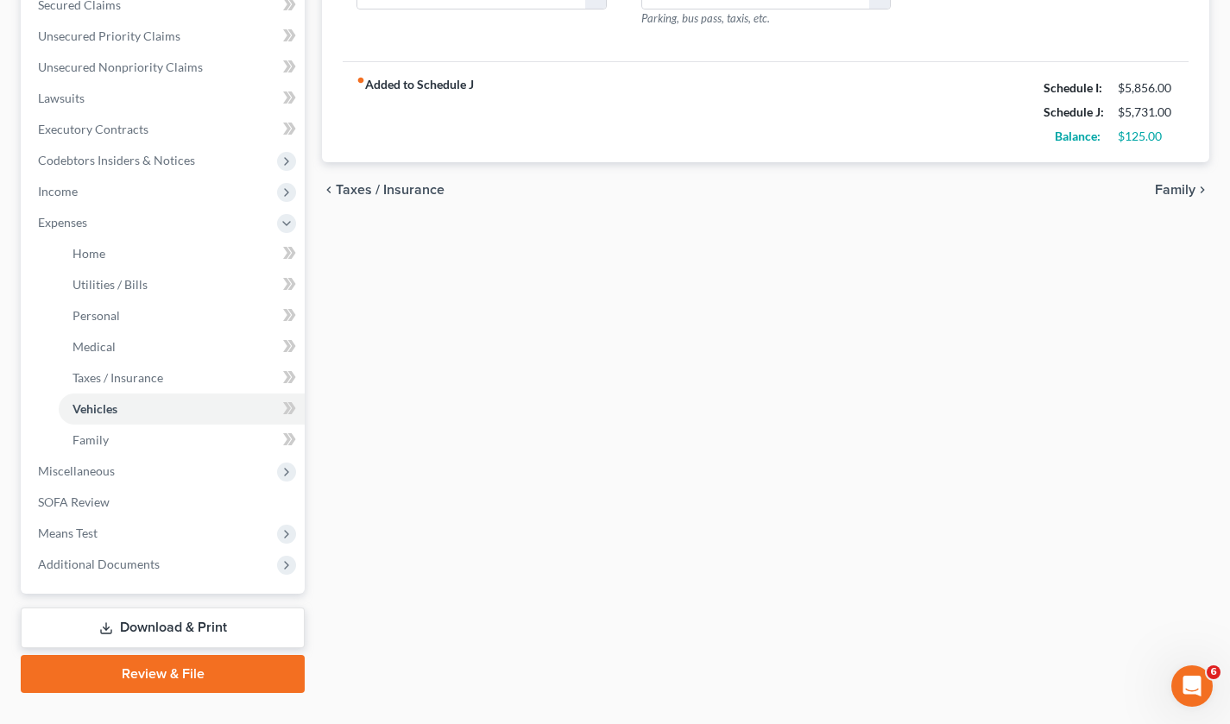
click at [110, 537] on span "Means Test" at bounding box center [164, 533] width 281 height 31
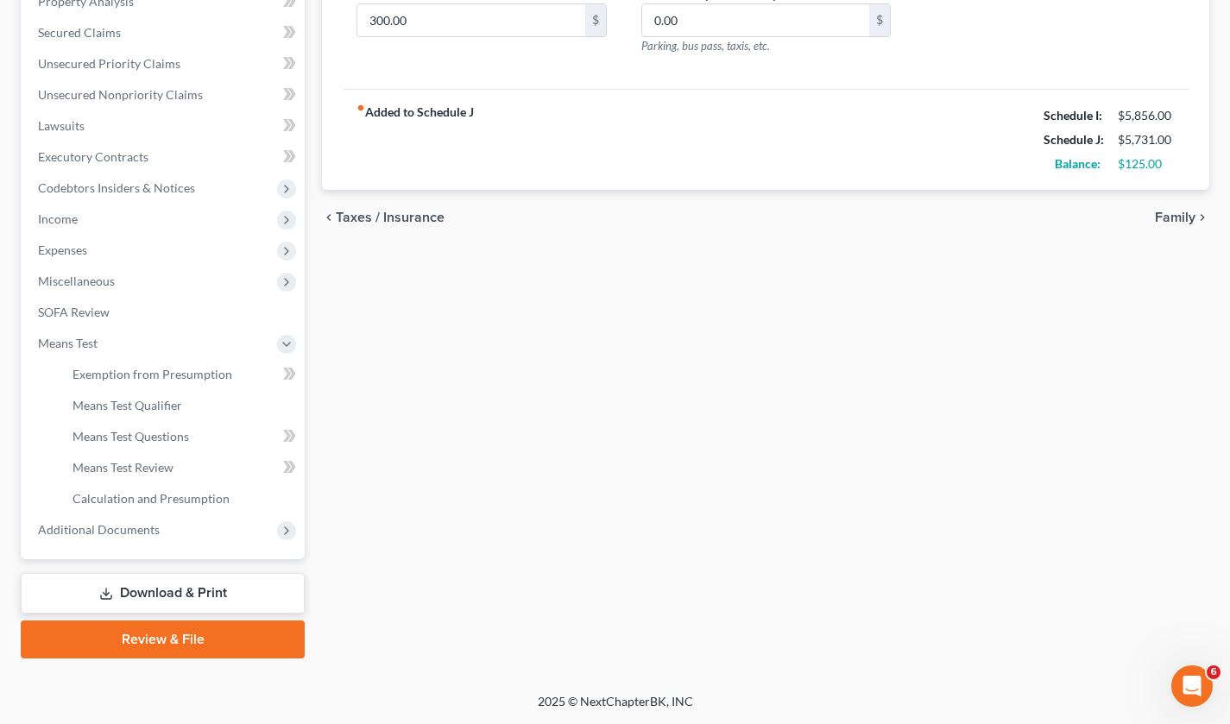
scroll to position [347, 0]
click at [165, 408] on span "Means Test Qualifier" at bounding box center [128, 407] width 110 height 15
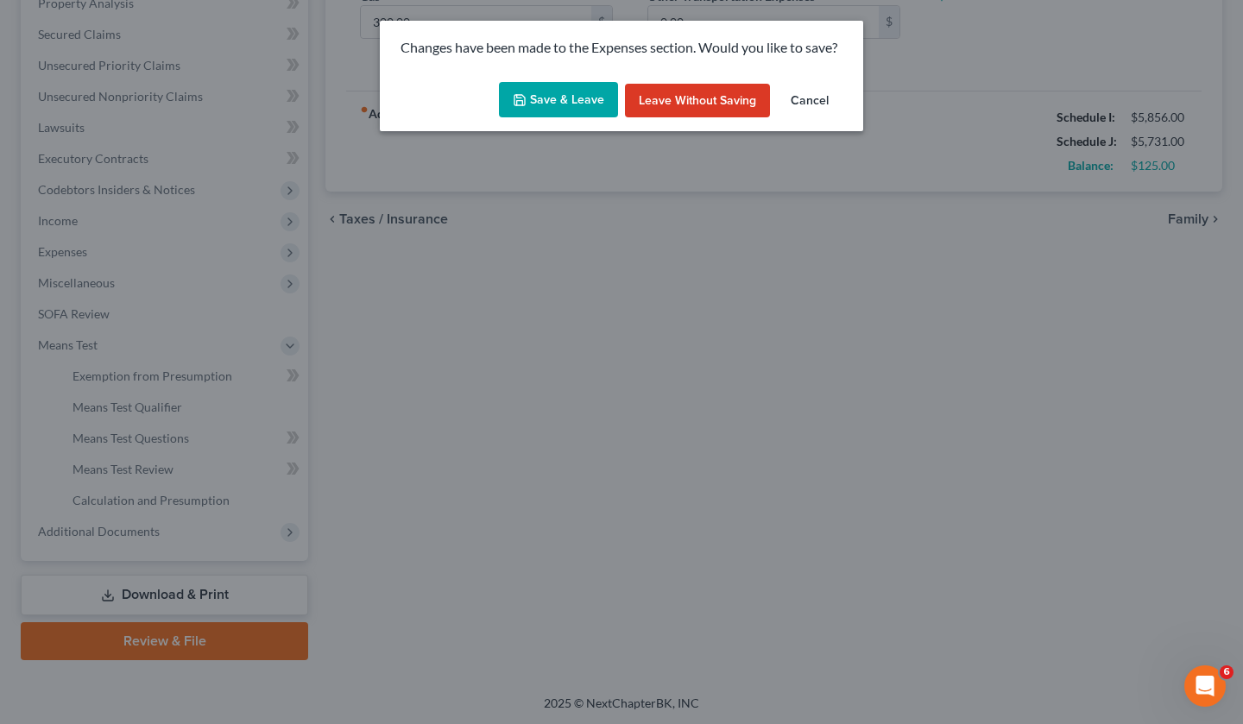
click at [569, 109] on button "Save & Leave" at bounding box center [558, 100] width 119 height 36
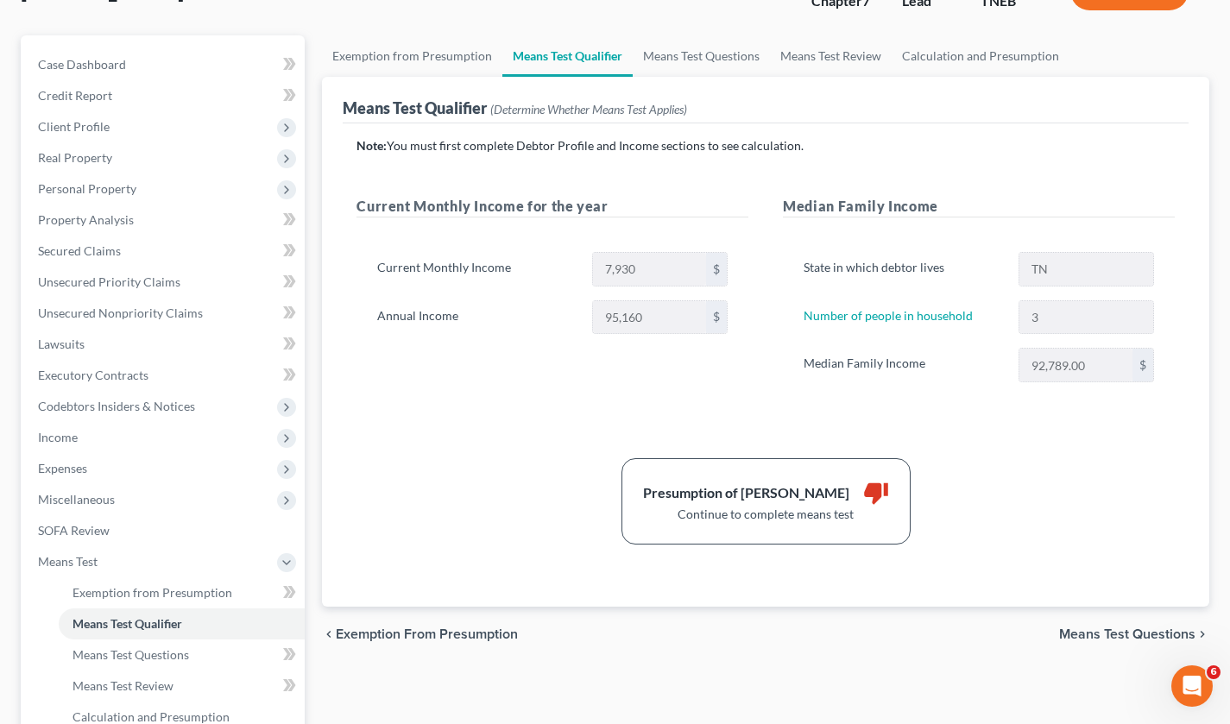
scroll to position [131, 0]
click at [1102, 631] on span "Means Test Questions" at bounding box center [1127, 634] width 136 height 14
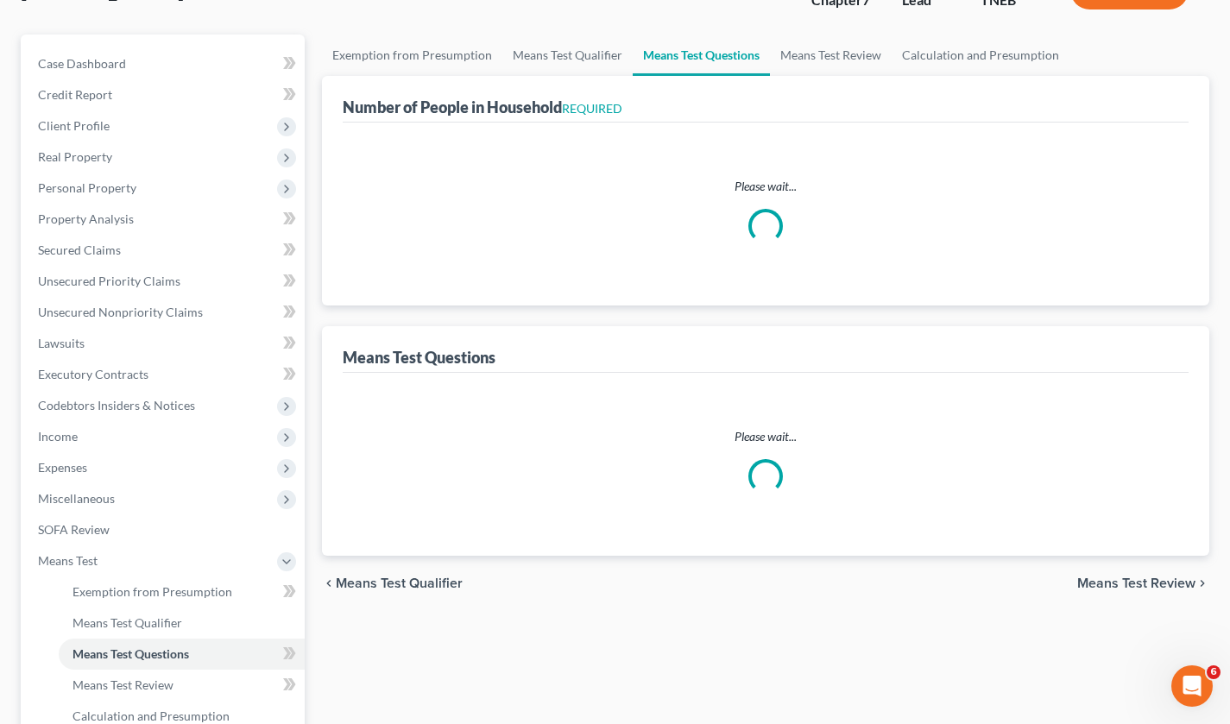
scroll to position [16, 0]
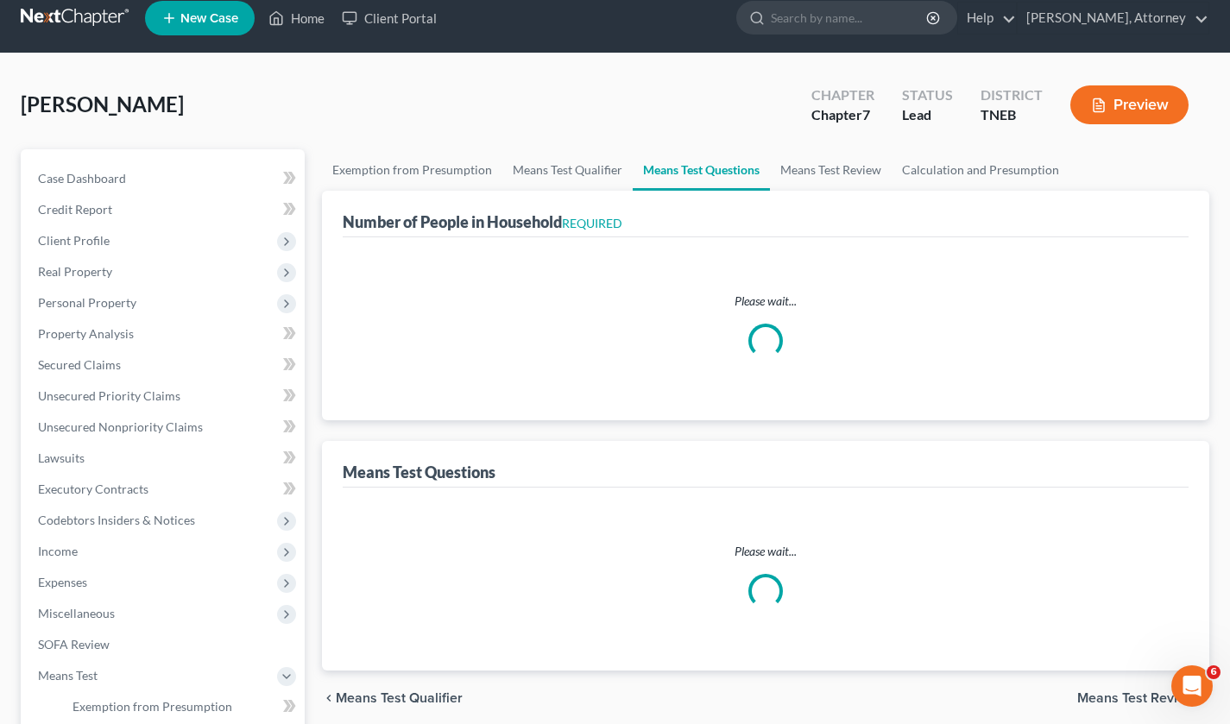
select select "3"
select select "1"
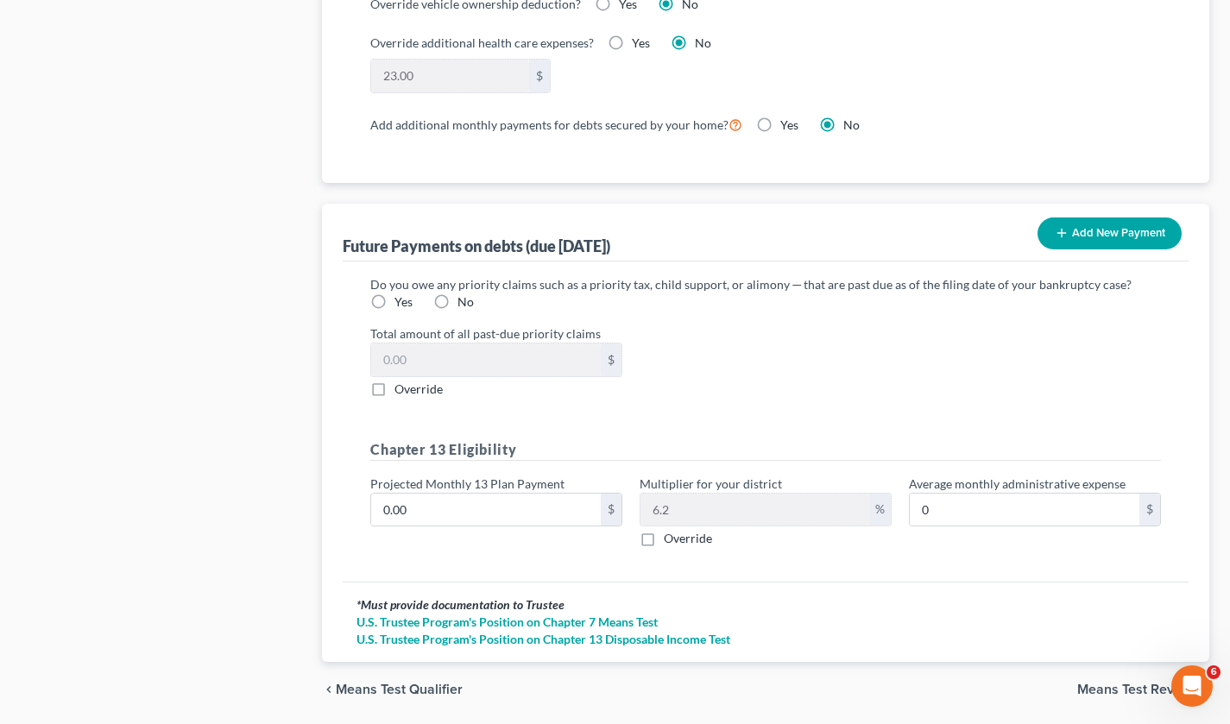
scroll to position [1551, 0]
click at [457, 300] on label "No" at bounding box center [465, 301] width 16 height 17
click at [464, 300] on input "No" at bounding box center [469, 298] width 11 height 11
radio input "true"
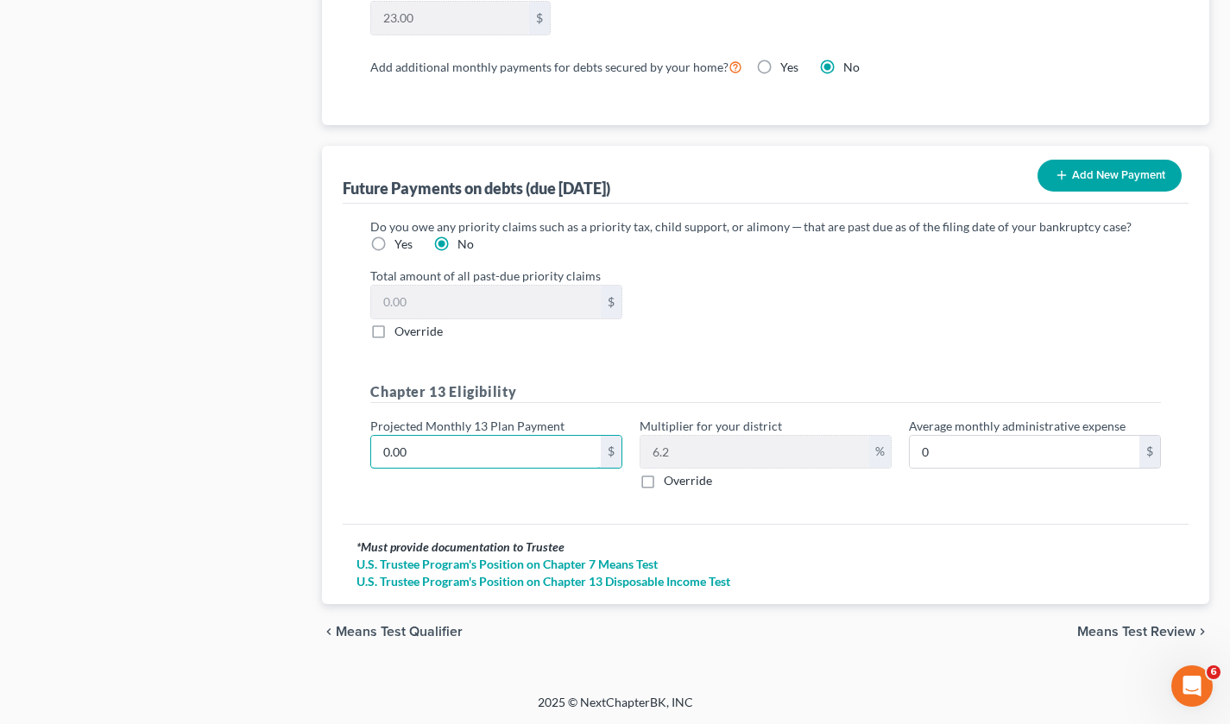
click at [463, 449] on input "0.00" at bounding box center [486, 452] width 230 height 33
type input "6"
type input "0.37"
type input "69"
type input "4.27"
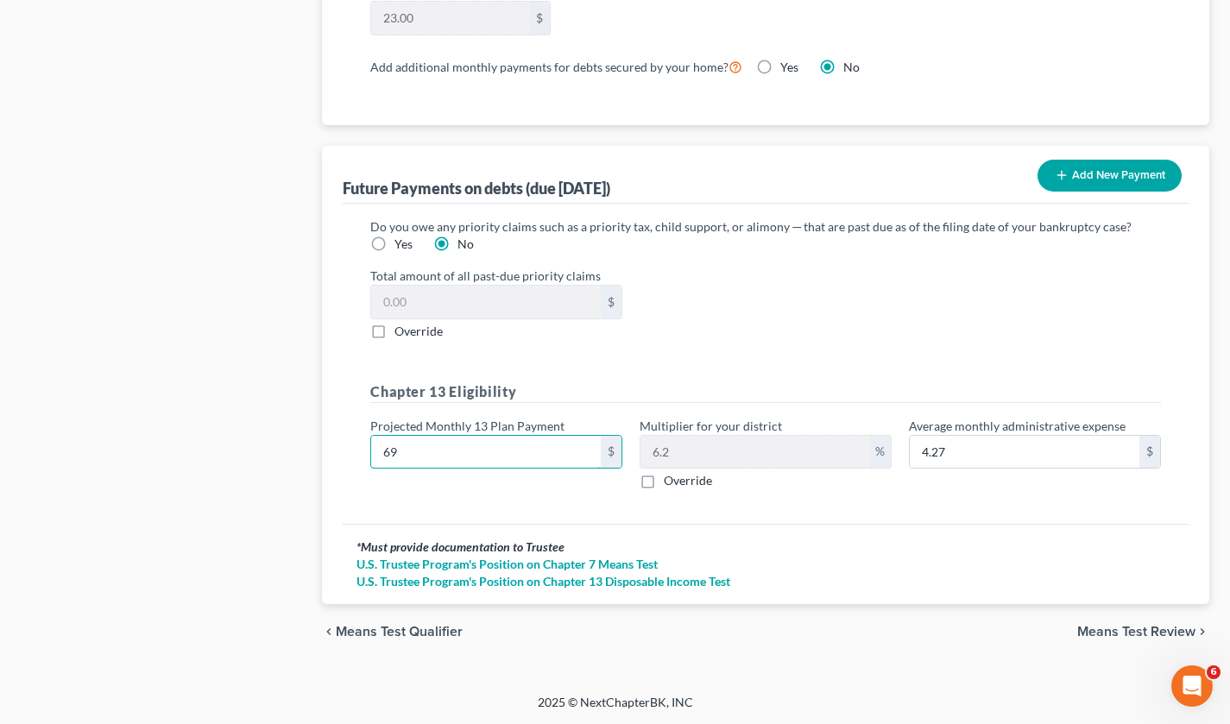
type input "695"
type input "43.09"
type input "695"
click at [1129, 627] on span "Means Test Review" at bounding box center [1136, 632] width 118 height 14
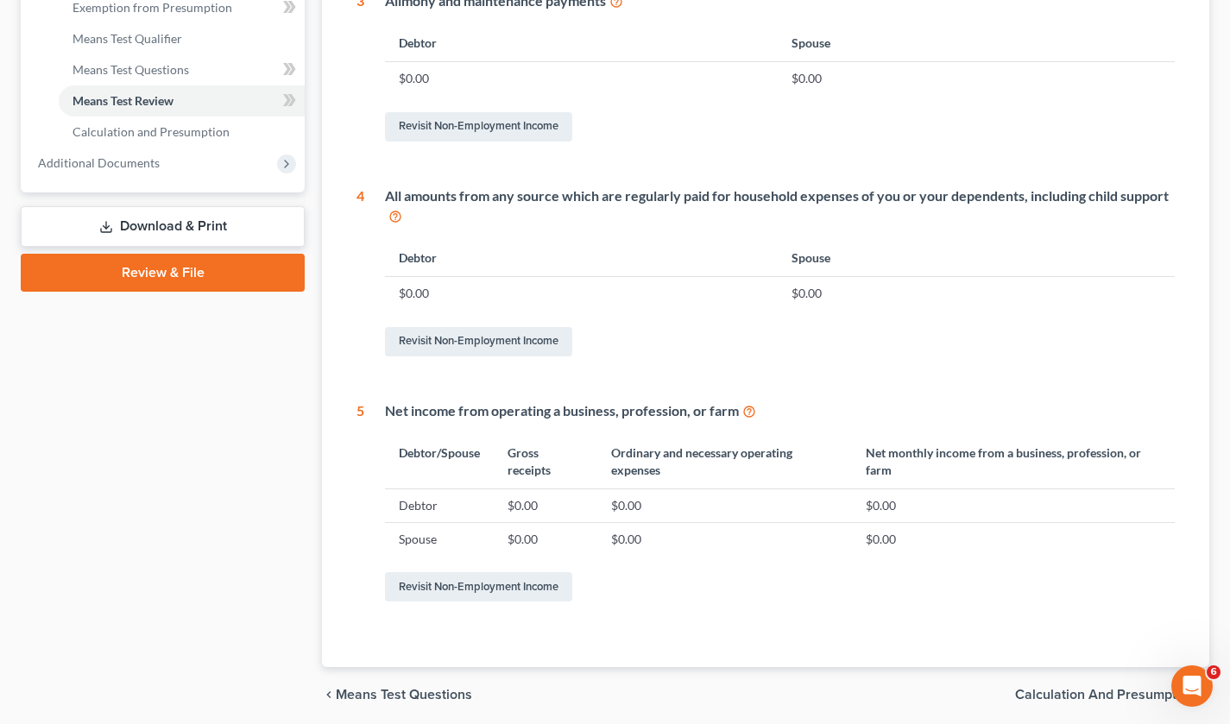
scroll to position [779, 0]
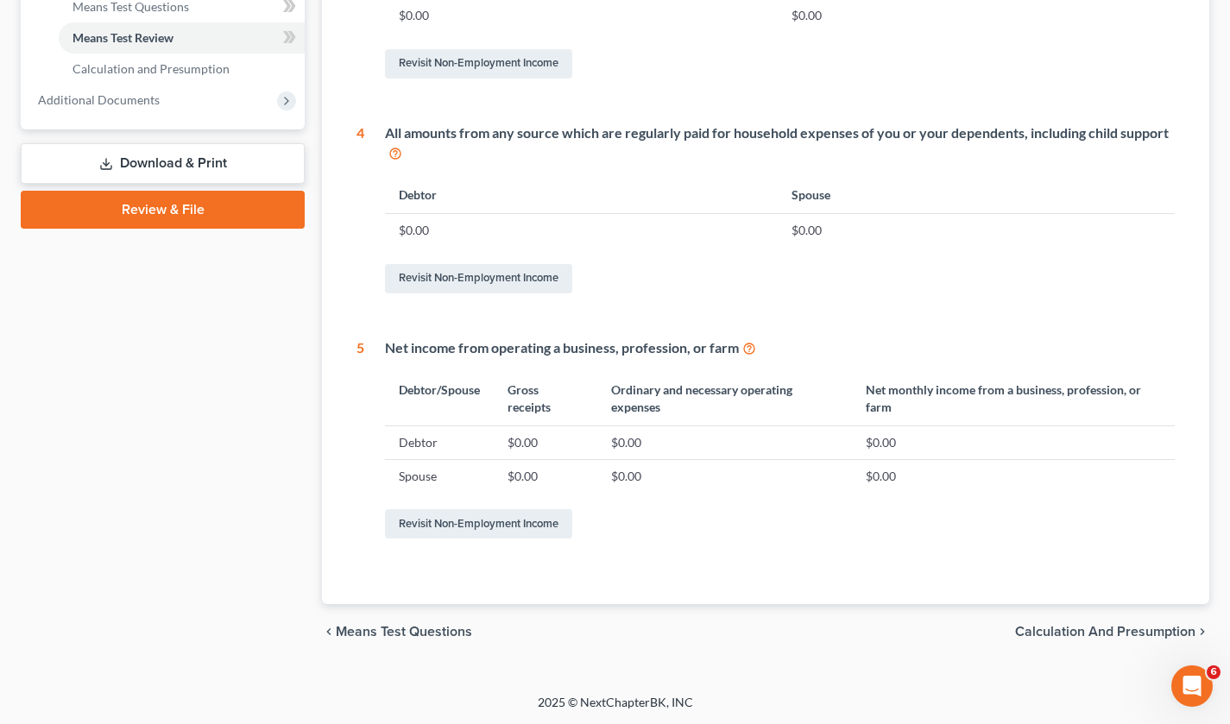
click at [1106, 627] on span "Calculation and Presumption" at bounding box center [1105, 632] width 180 height 14
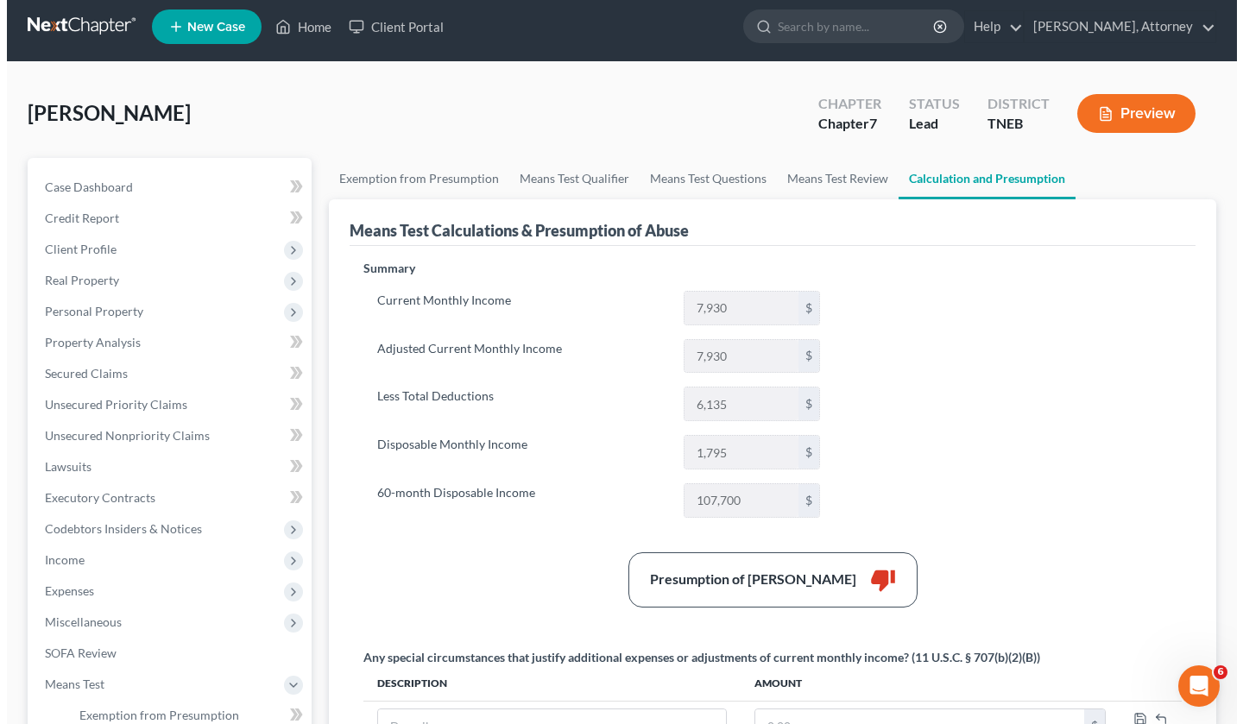
scroll to position [3, 0]
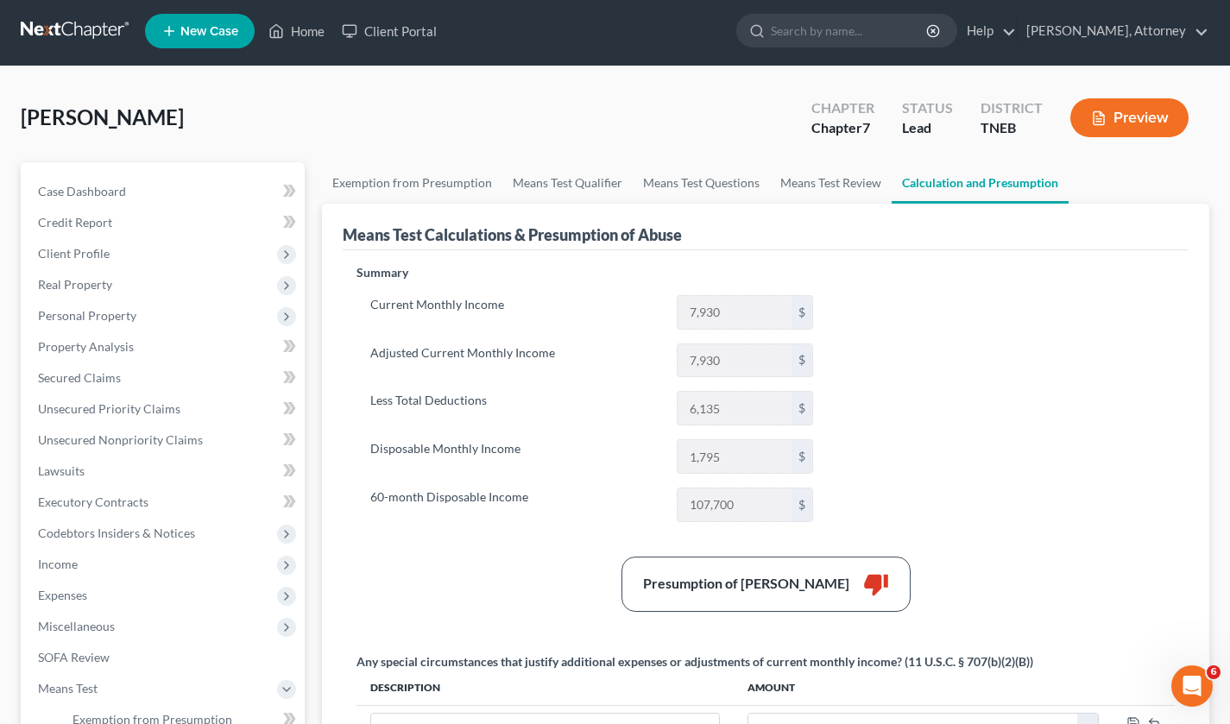
click at [1130, 110] on button "Preview" at bounding box center [1129, 117] width 118 height 39
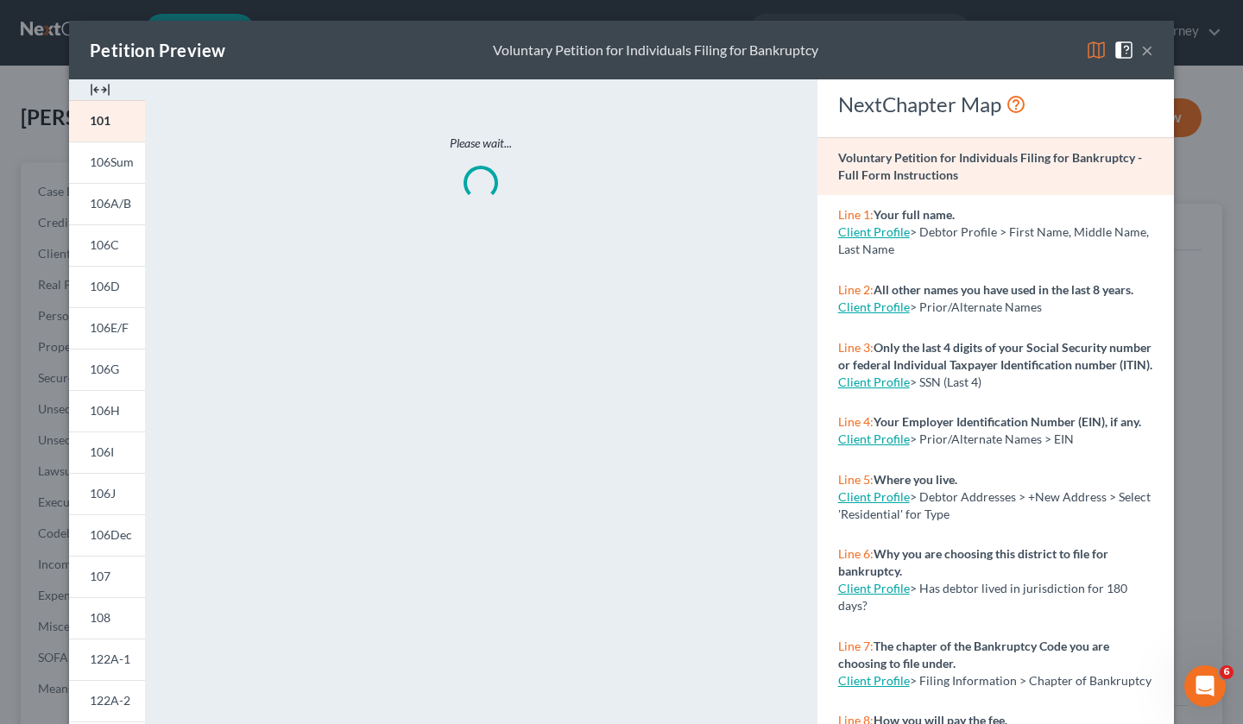
click at [1087, 48] on img at bounding box center [1096, 50] width 21 height 21
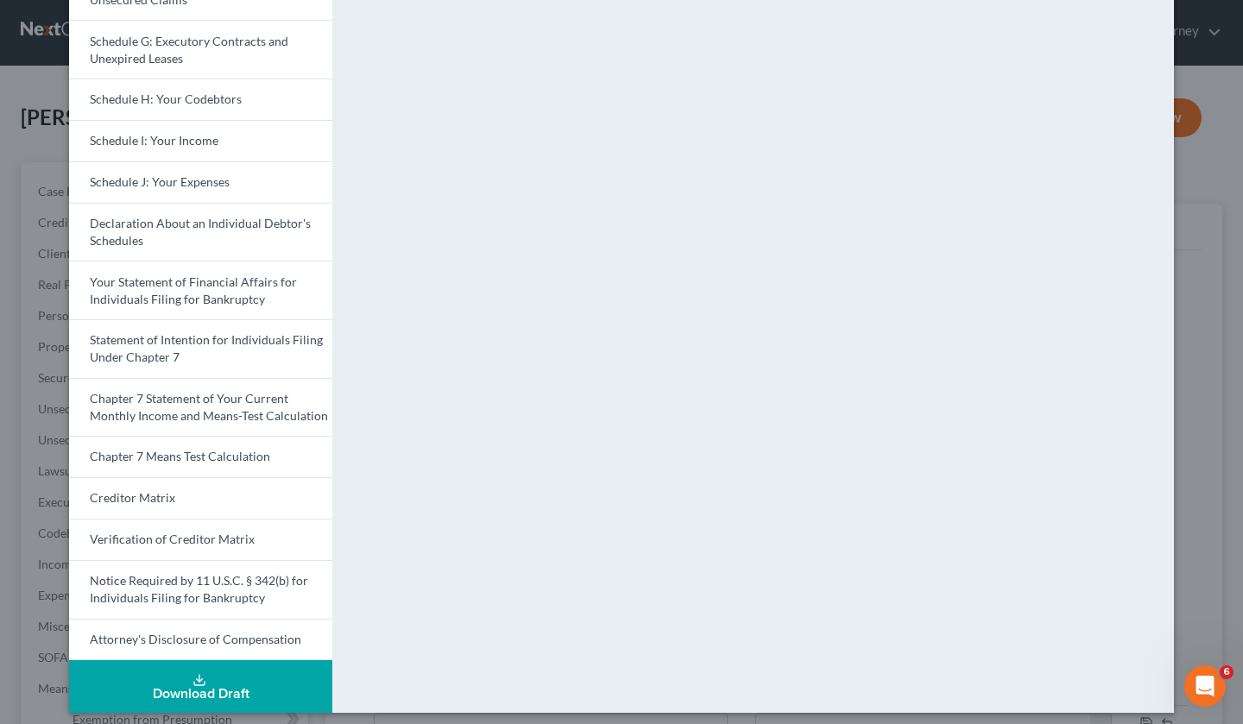
scroll to position [397, 0]
click at [228, 394] on span "Chapter 7 Statement of Your Current Monthly Income and Means-Test Calculation" at bounding box center [209, 406] width 238 height 32
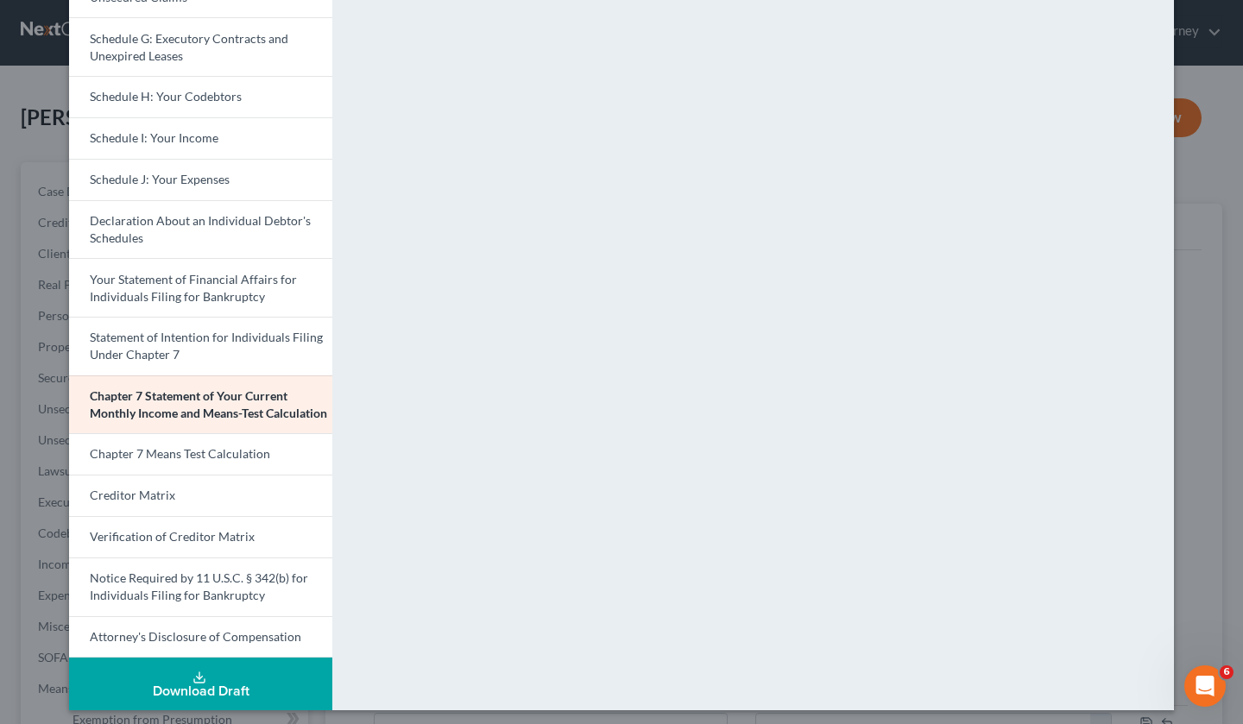
scroll to position [406, 0]
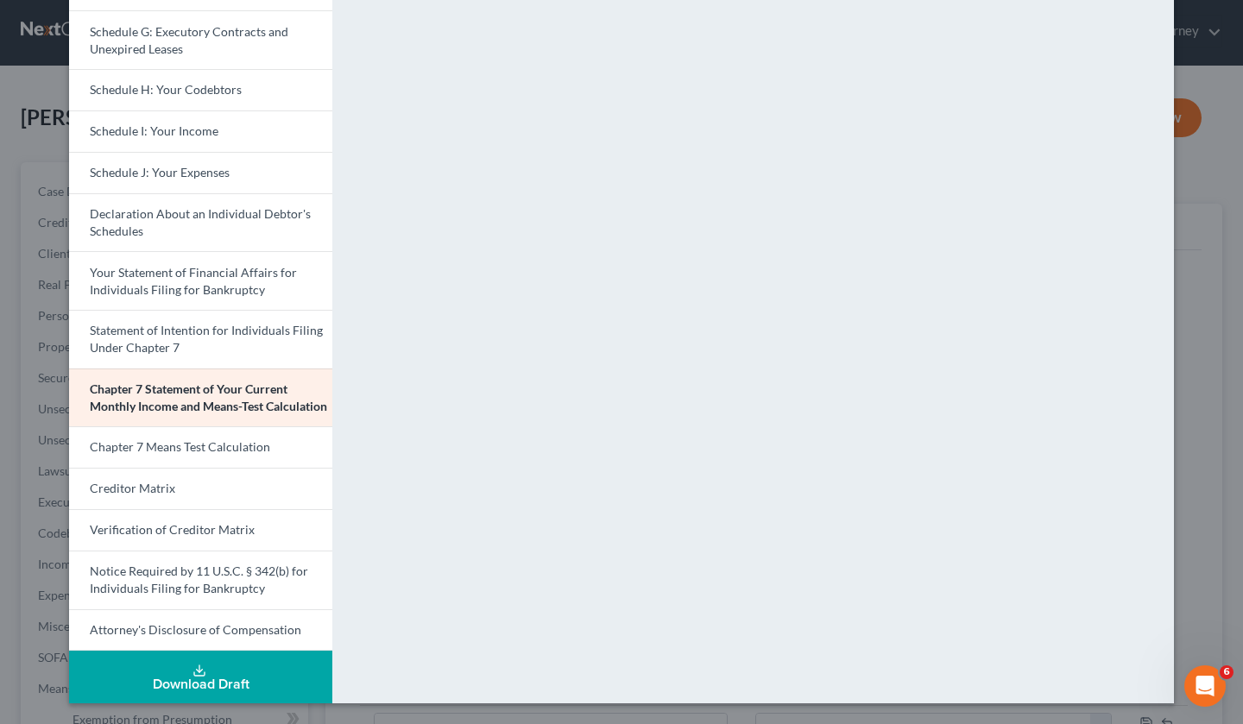
click at [218, 445] on span "Chapter 7 Means Test Calculation" at bounding box center [180, 446] width 180 height 15
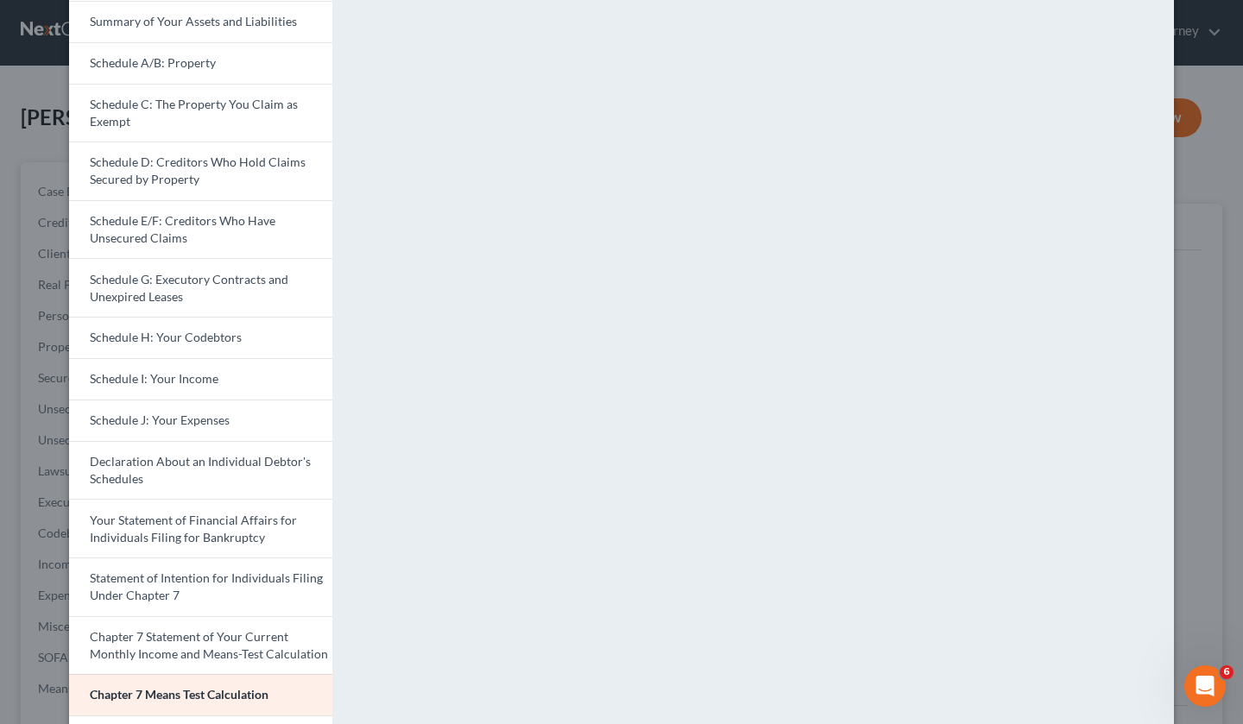
scroll to position [159, 0]
click at [154, 640] on span "Chapter 7 Statement of Your Current Monthly Income and Means-Test Calculation" at bounding box center [209, 644] width 238 height 32
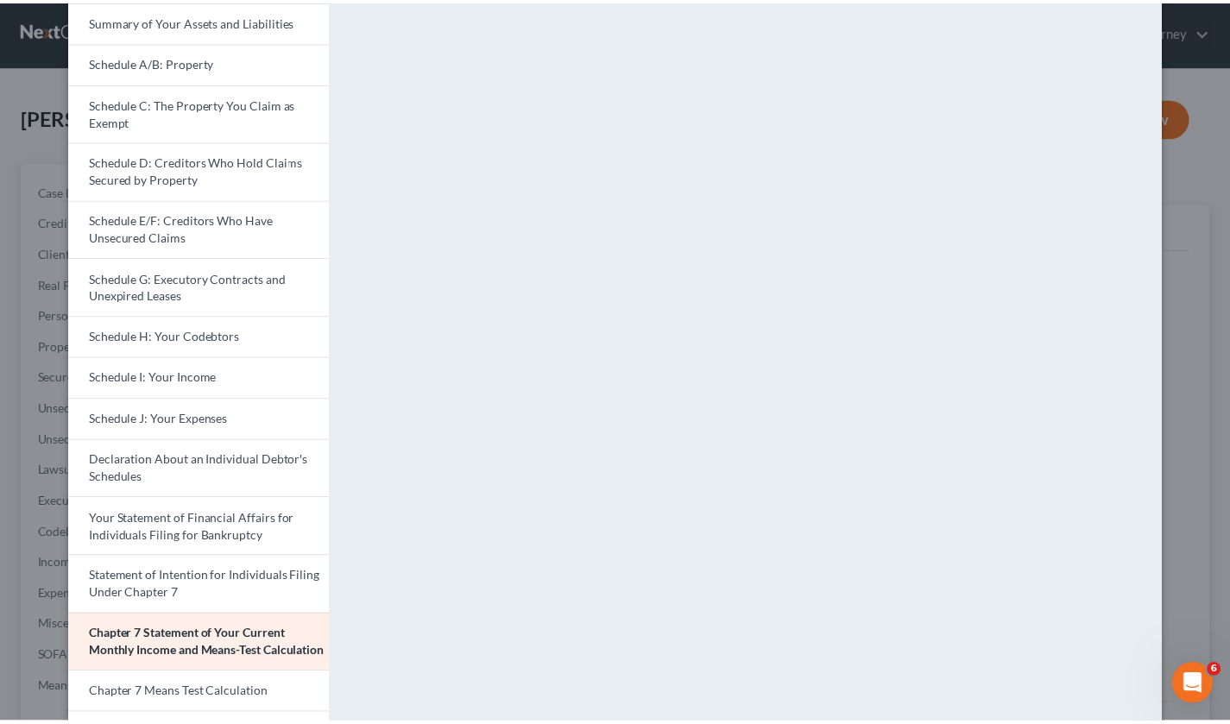
scroll to position [0, 0]
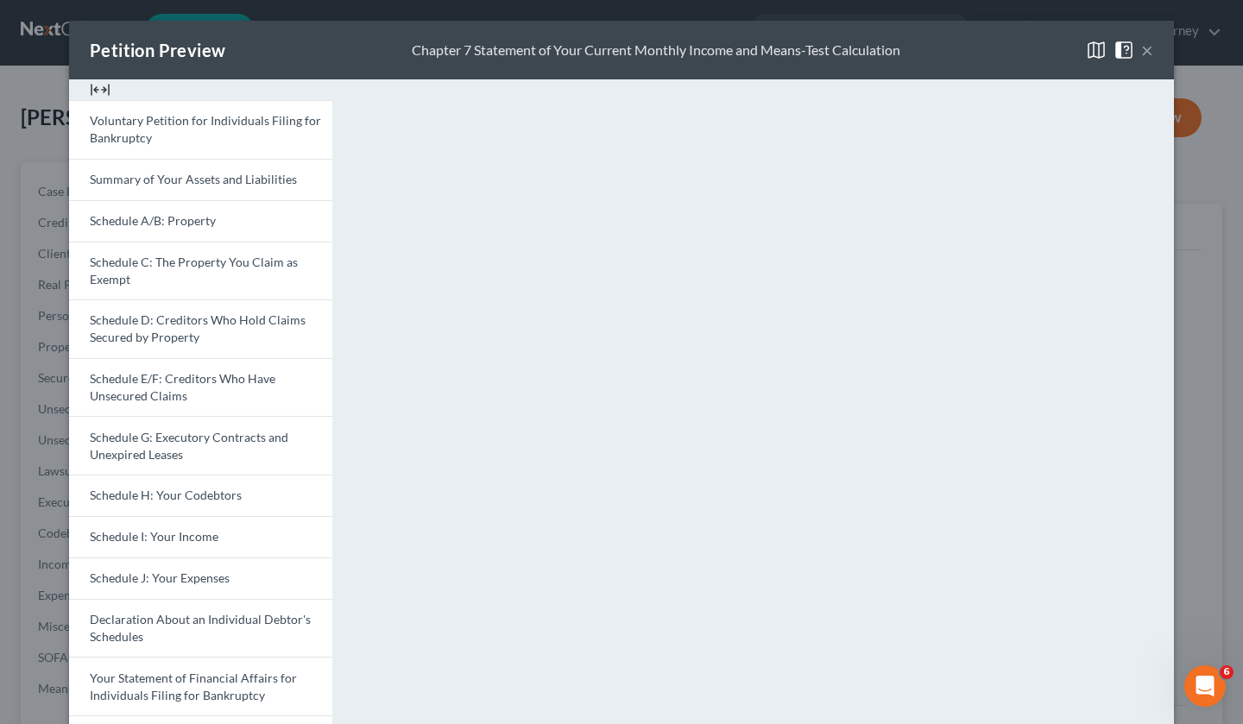
click at [1147, 47] on div "Petition Preview Chapter 7 Statement of Your Current Monthly Income and Means-T…" at bounding box center [621, 50] width 1105 height 59
click at [1144, 49] on button "×" at bounding box center [1147, 50] width 12 height 21
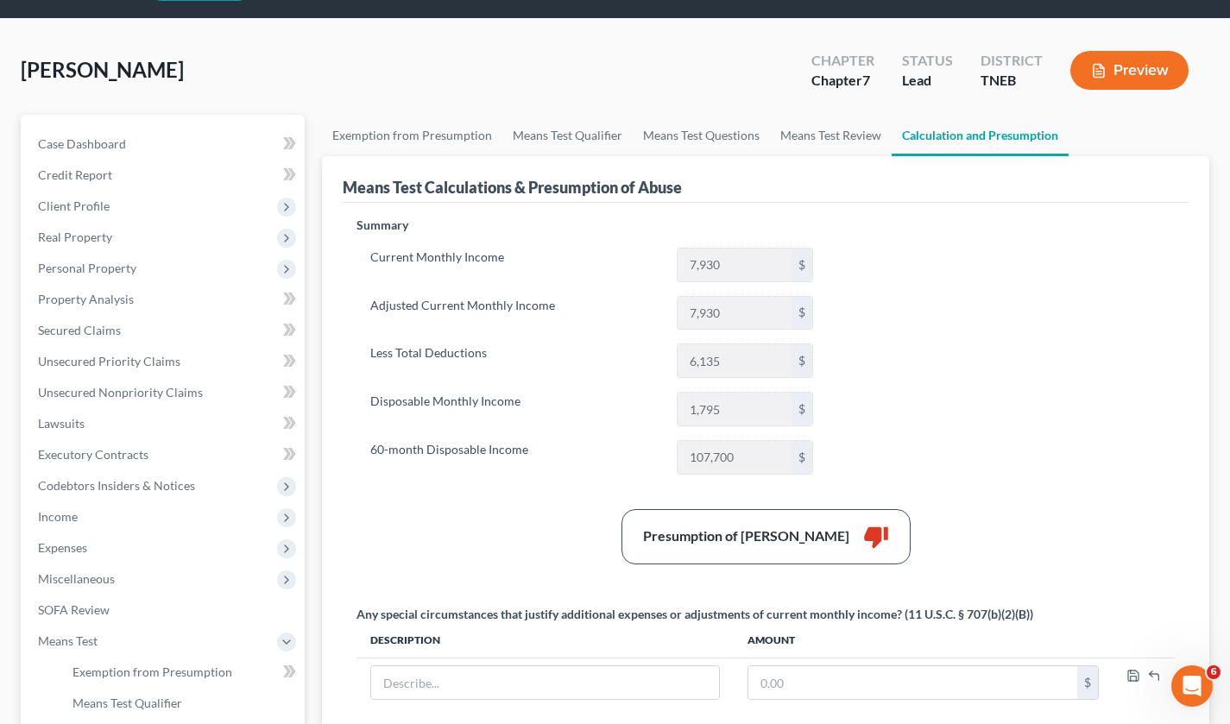
scroll to position [53, 0]
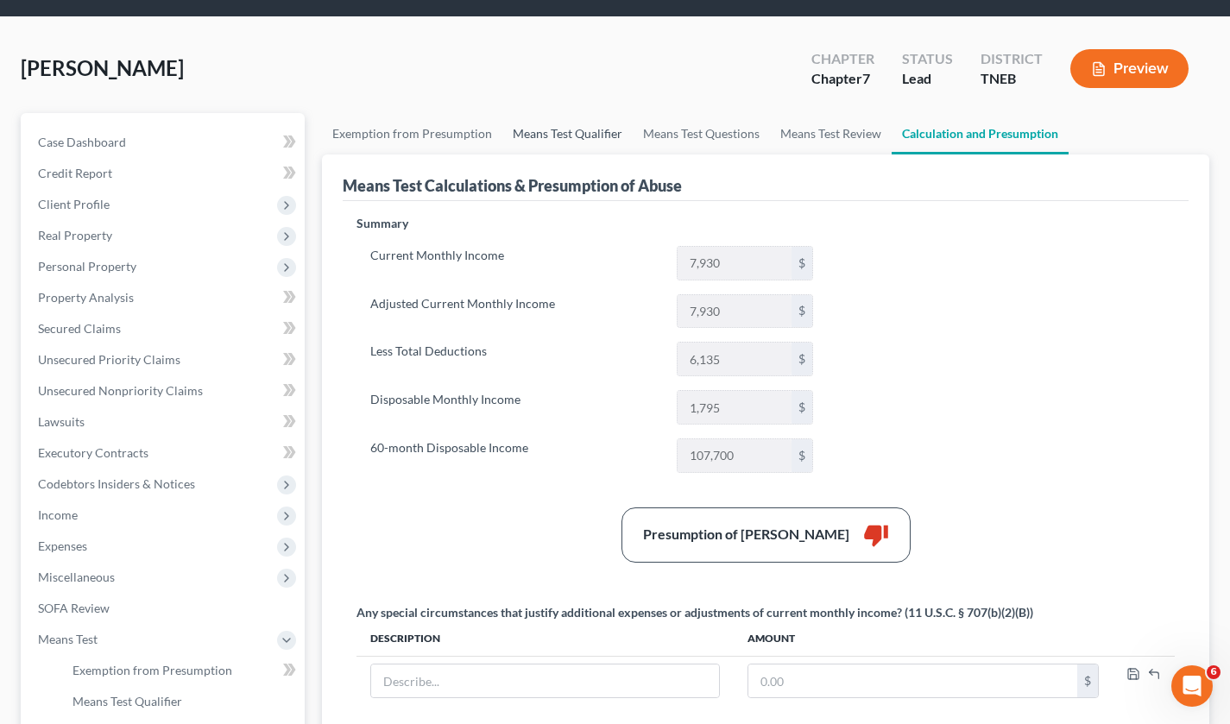
click at [536, 127] on link "Means Test Qualifier" at bounding box center [567, 133] width 130 height 41
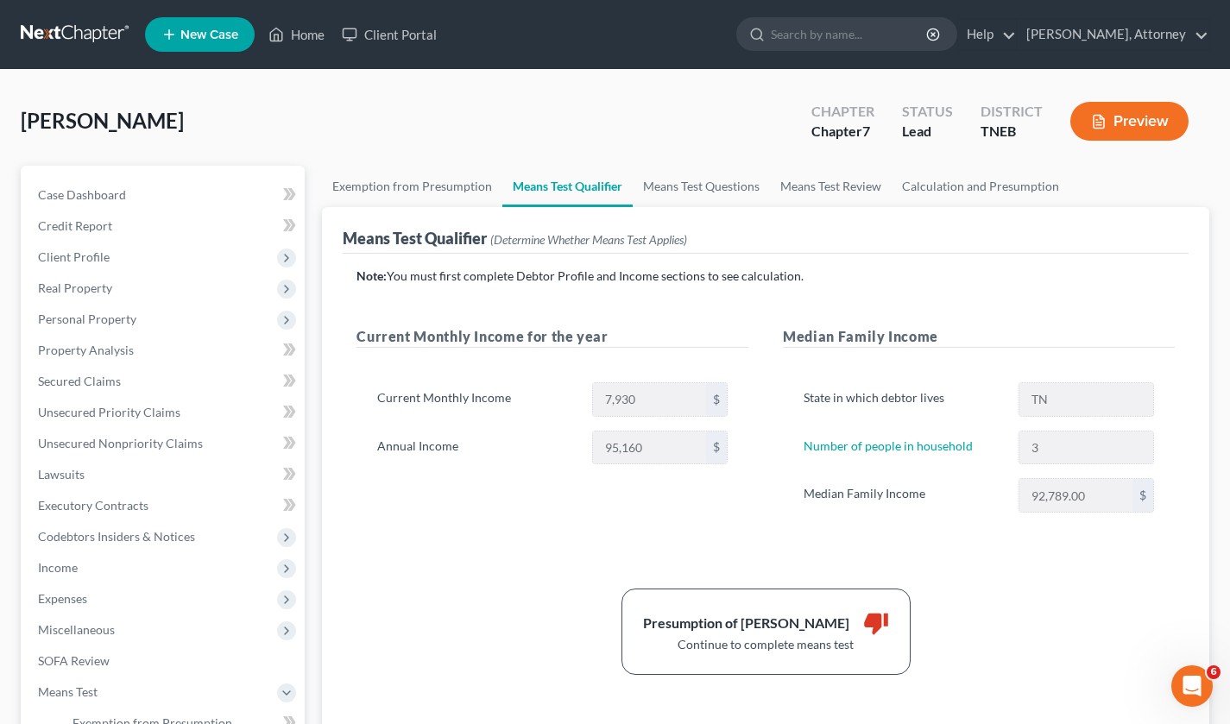
scroll to position [70, 0]
